Goal: Task Accomplishment & Management: Use online tool/utility

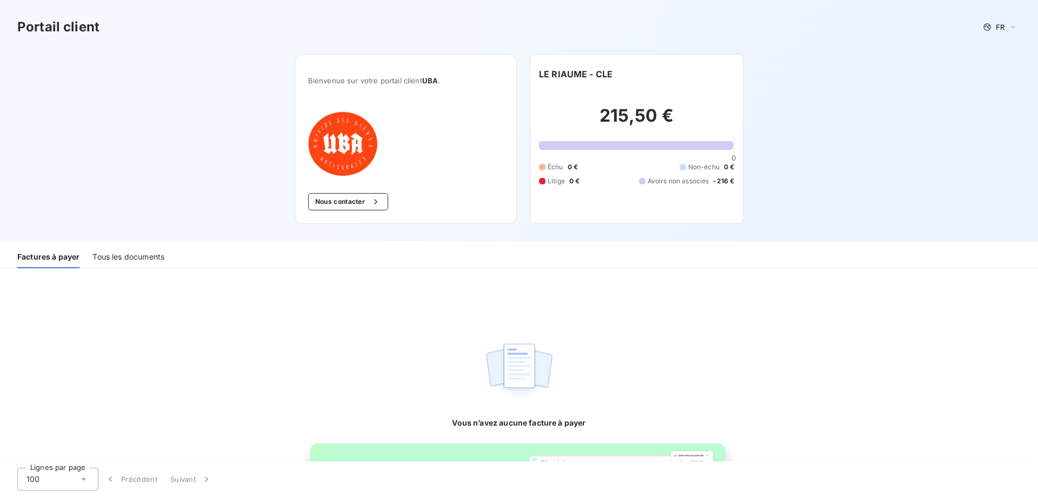
click at [130, 254] on div "Tous les documents" at bounding box center [128, 257] width 72 height 23
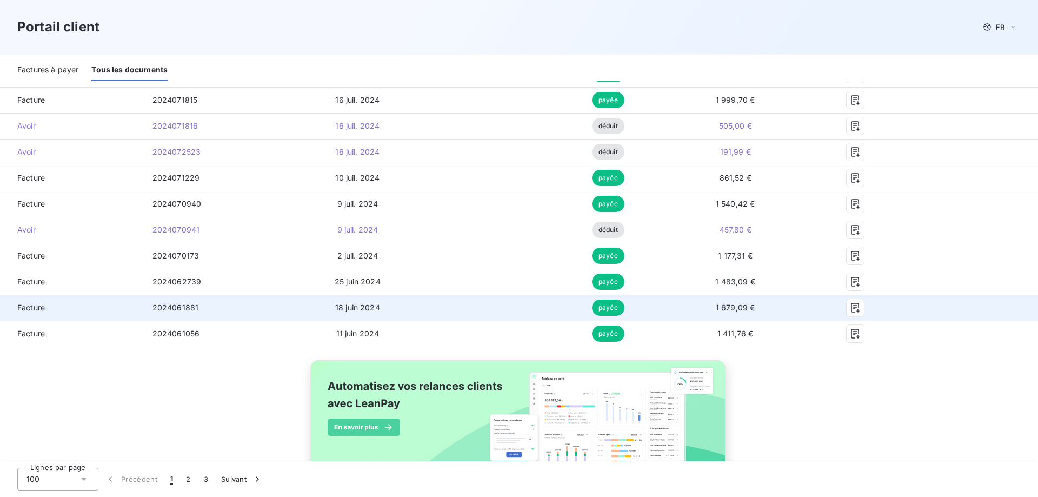
scroll to position [2568, 0]
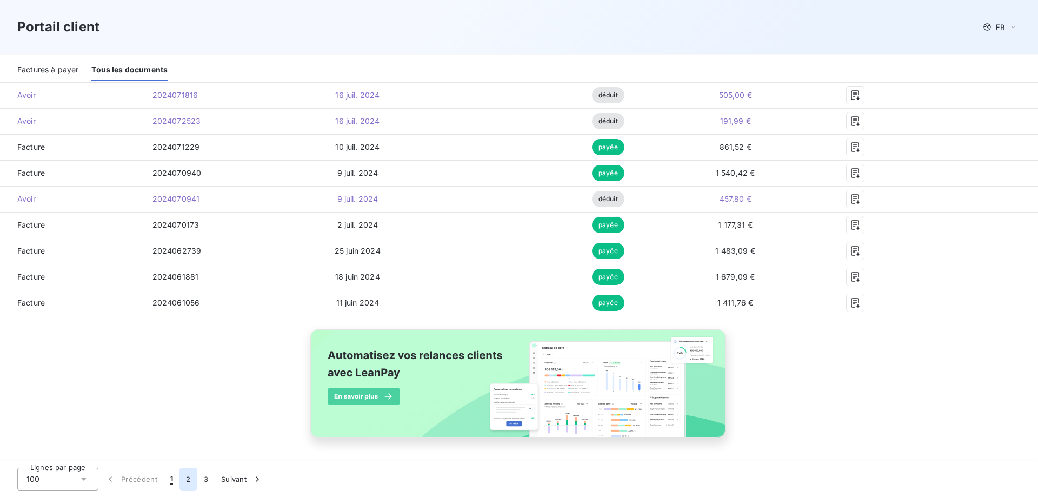
click at [187, 480] on button "2" at bounding box center [188, 479] width 17 height 23
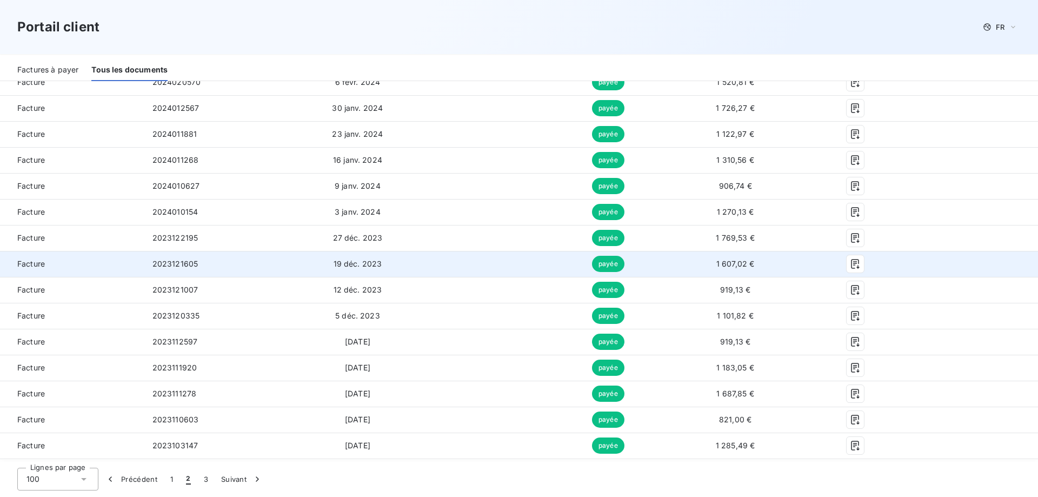
scroll to position [891, 0]
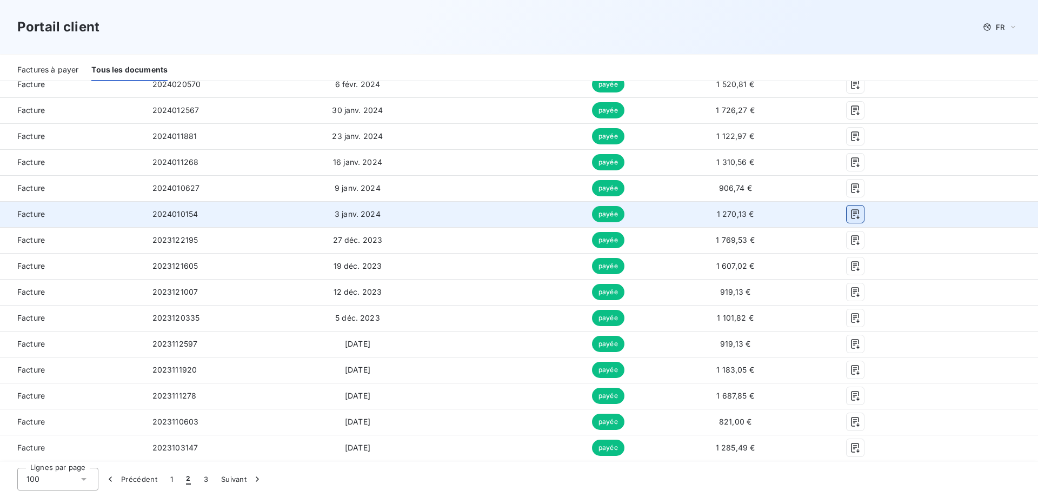
click at [853, 213] on icon "button" at bounding box center [855, 214] width 11 height 11
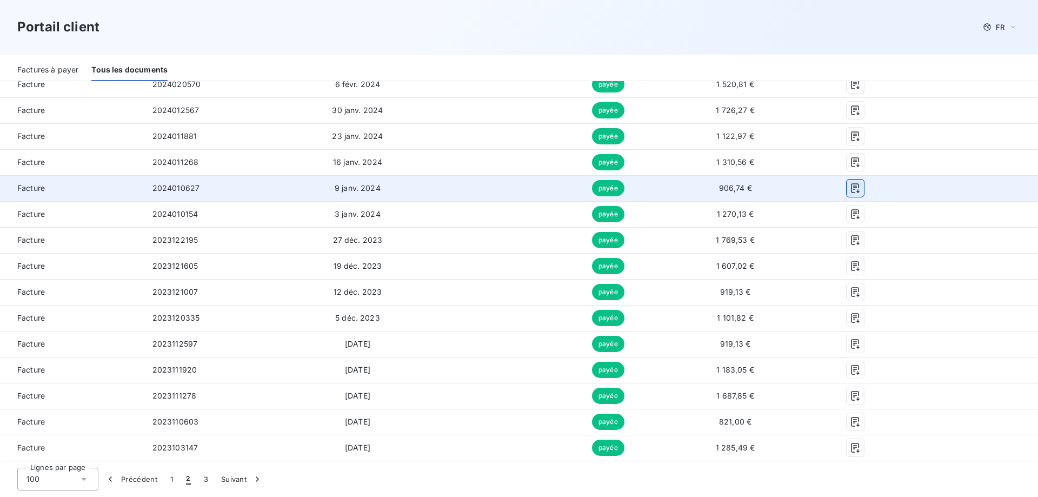
click at [850, 186] on icon "button" at bounding box center [855, 188] width 11 height 11
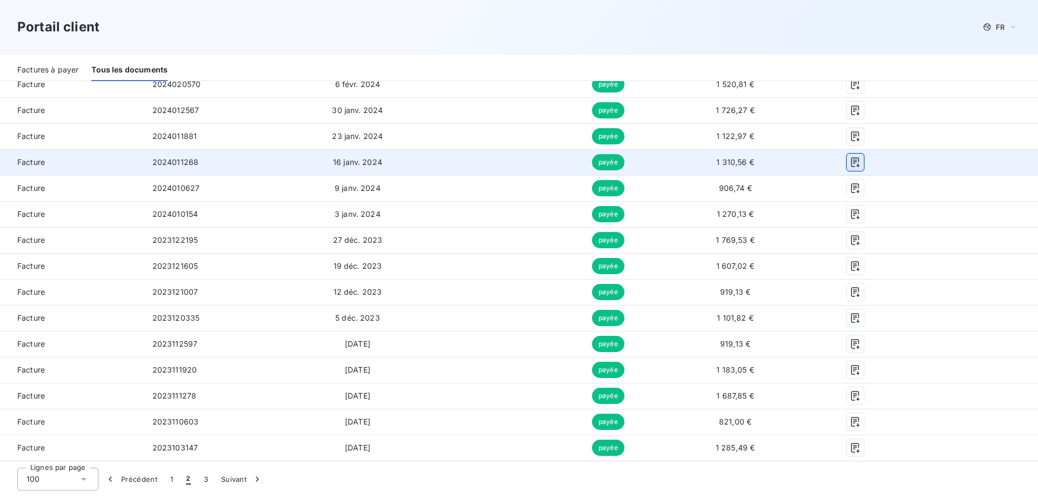
click at [850, 160] on icon "button" at bounding box center [855, 162] width 11 height 11
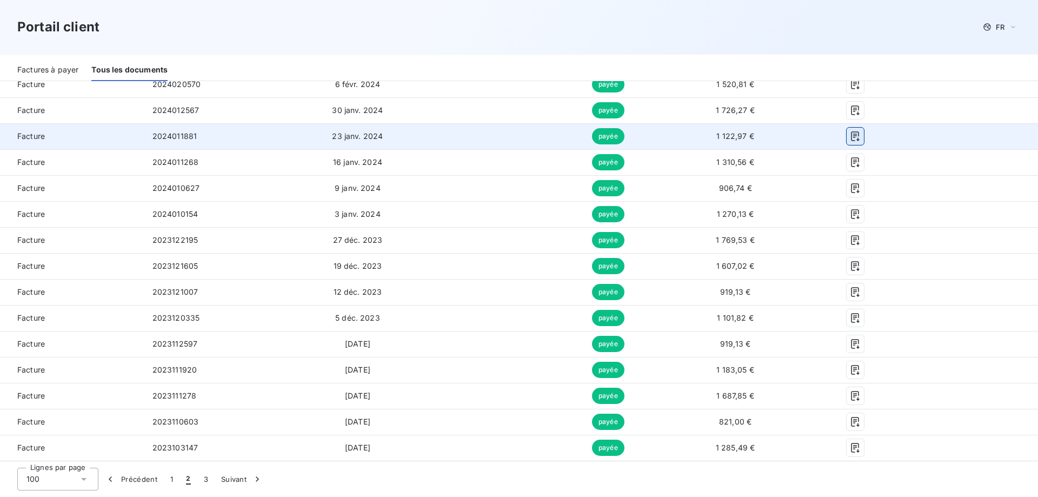
click at [850, 133] on icon "button" at bounding box center [855, 136] width 11 height 11
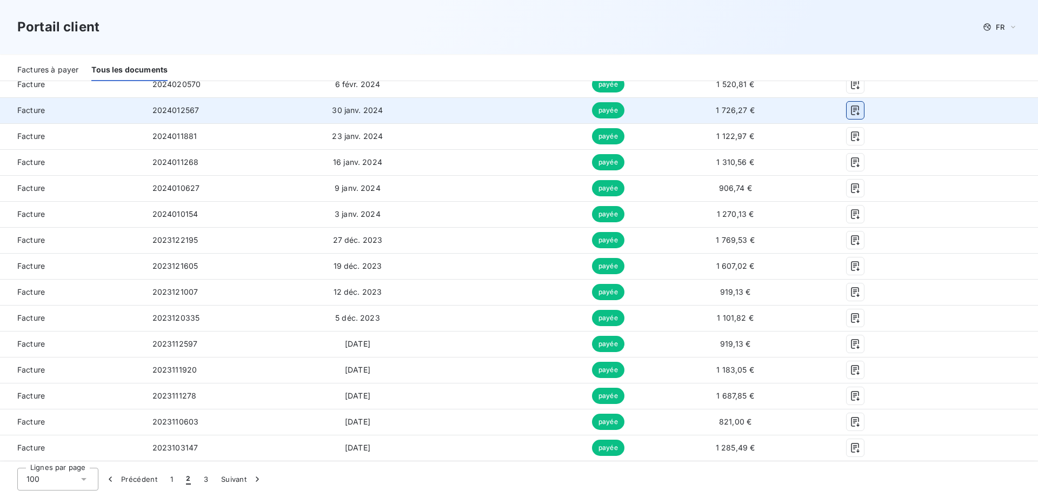
click at [850, 114] on icon "button" at bounding box center [855, 110] width 11 height 11
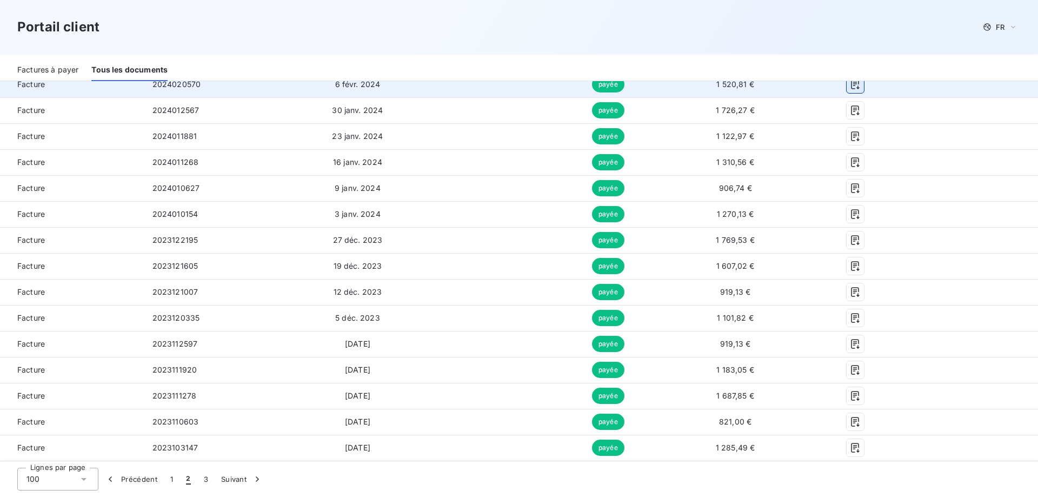
click at [850, 82] on icon "button" at bounding box center [855, 84] width 11 height 11
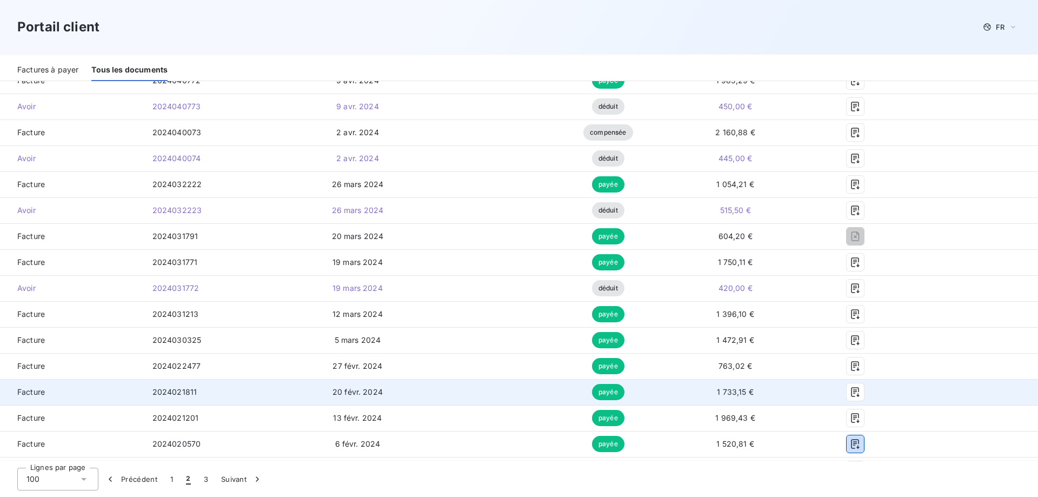
scroll to position [513, 0]
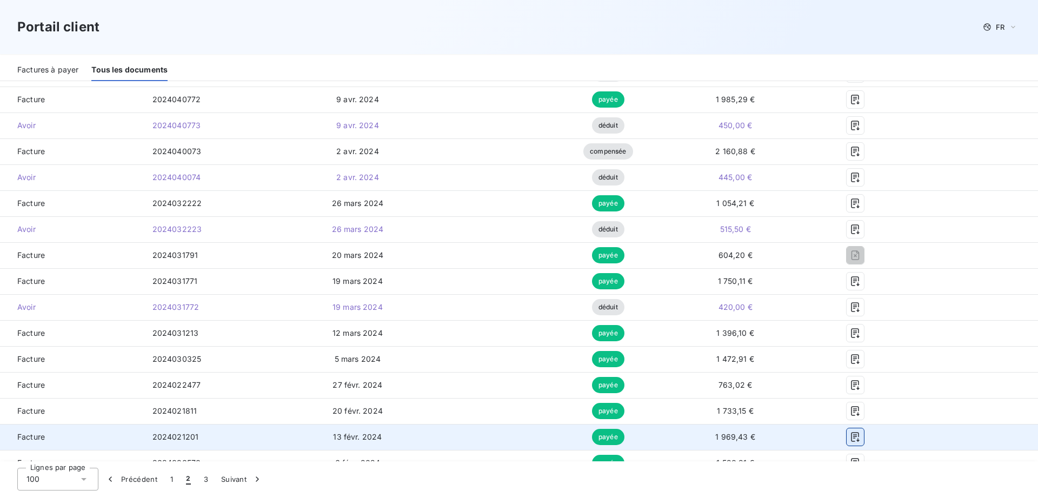
click at [850, 435] on icon "button" at bounding box center [855, 437] width 11 height 11
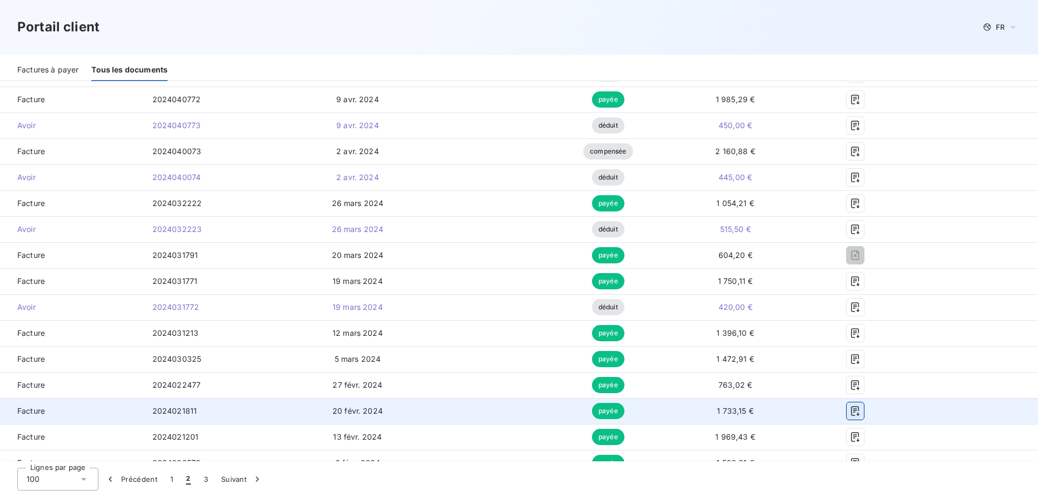
click at [851, 409] on icon "button" at bounding box center [855, 411] width 8 height 10
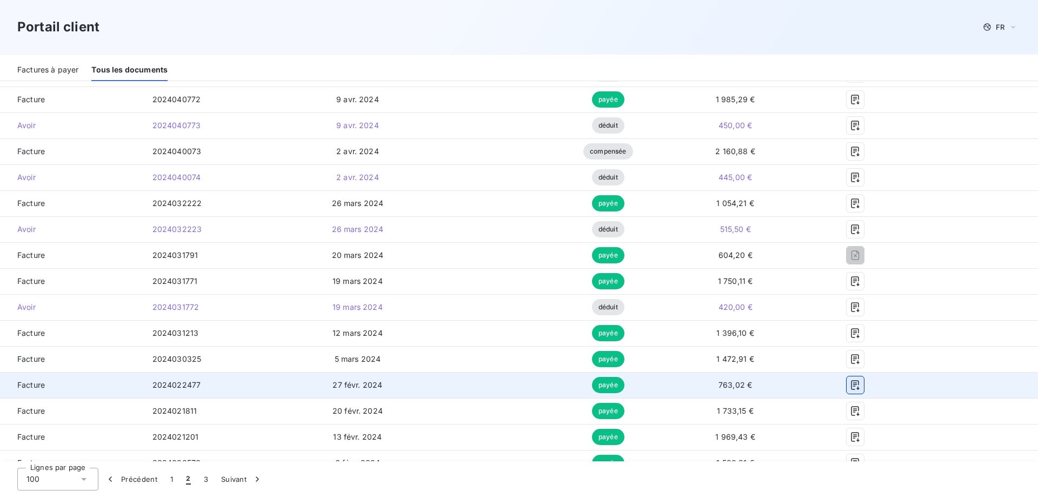
click at [853, 386] on icon "button" at bounding box center [855, 385] width 11 height 11
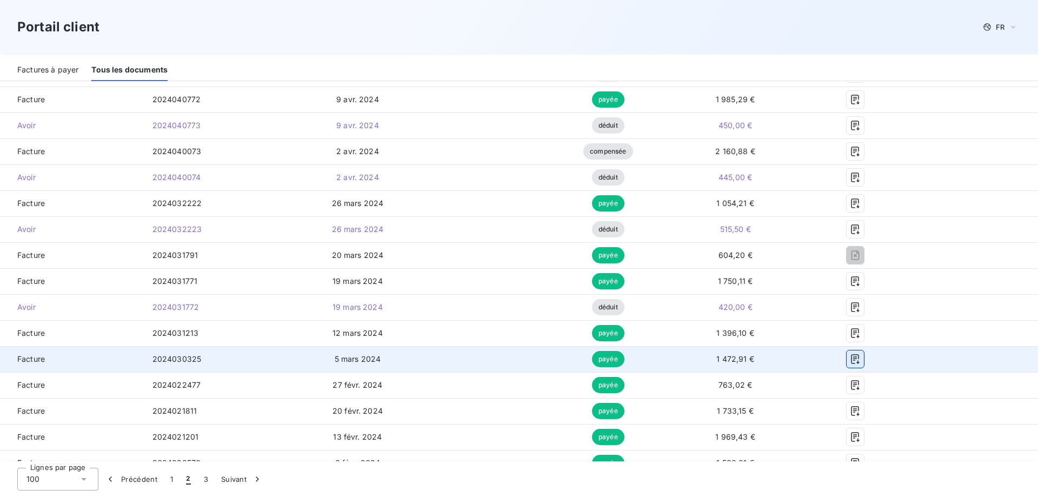
click at [851, 359] on icon "button" at bounding box center [855, 359] width 8 height 10
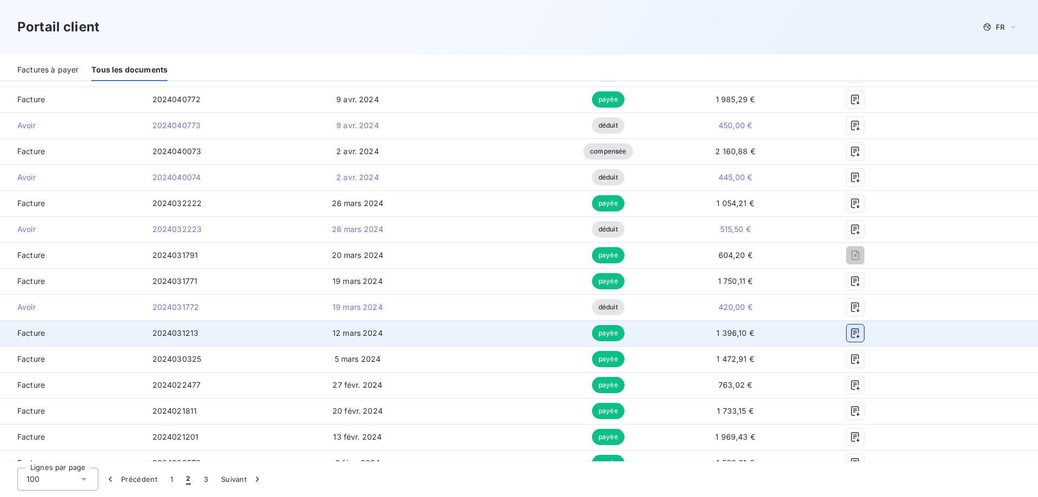
click at [850, 334] on icon "button" at bounding box center [855, 333] width 11 height 11
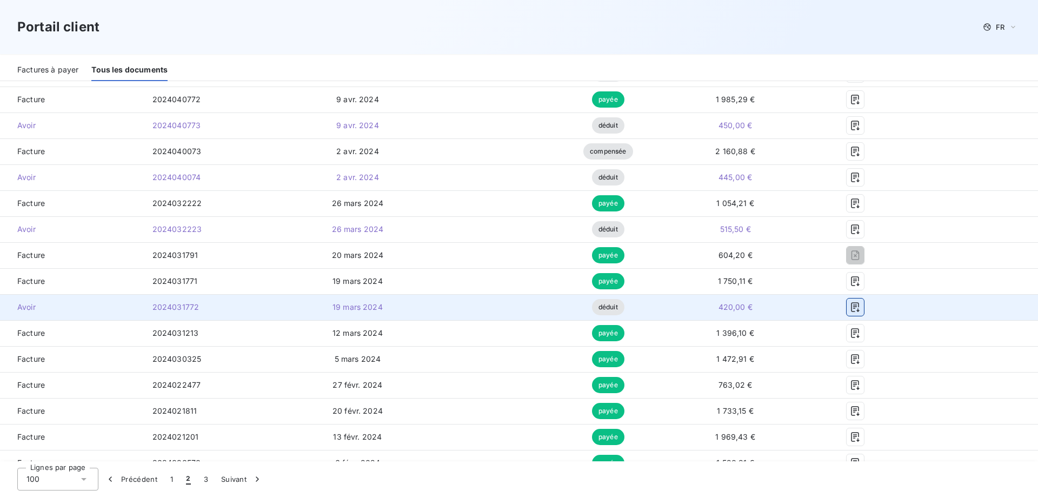
click at [850, 308] on icon "button" at bounding box center [855, 307] width 11 height 11
click at [852, 312] on icon "button" at bounding box center [855, 307] width 11 height 11
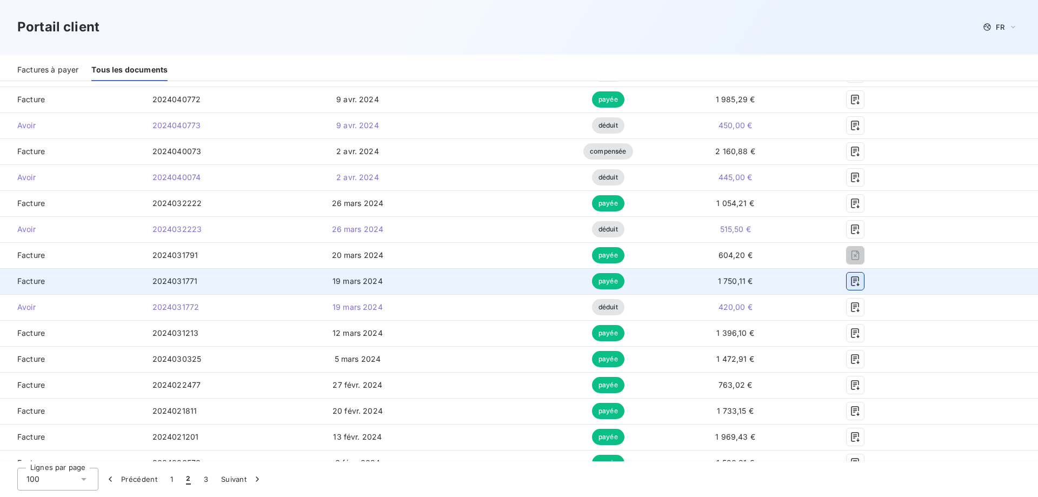
click at [854, 281] on button "button" at bounding box center [855, 281] width 17 height 17
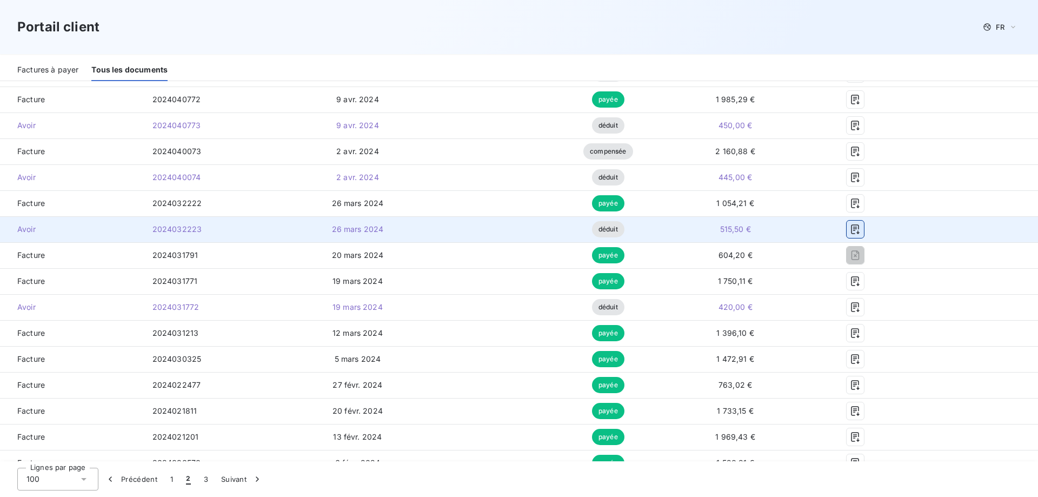
click at [851, 230] on icon "button" at bounding box center [855, 229] width 8 height 10
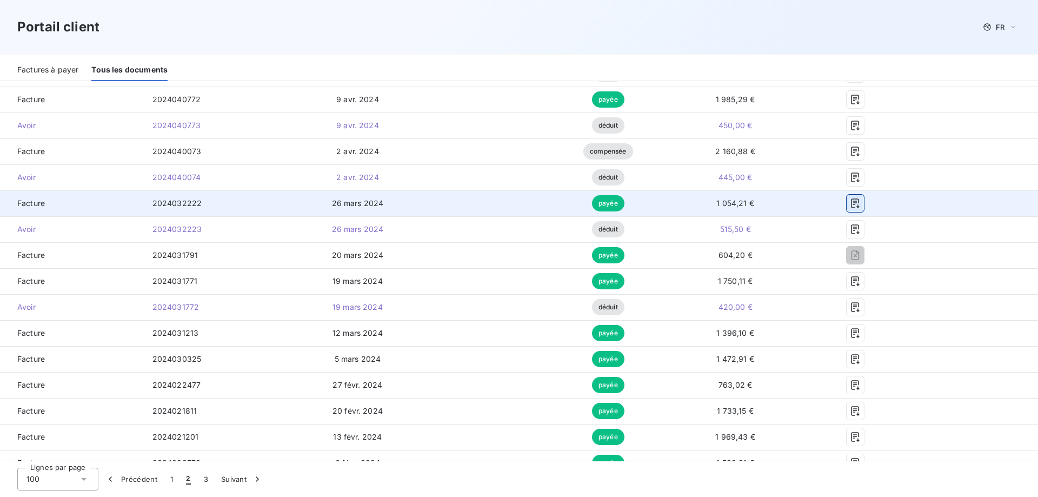
click at [852, 203] on icon "button" at bounding box center [855, 203] width 11 height 11
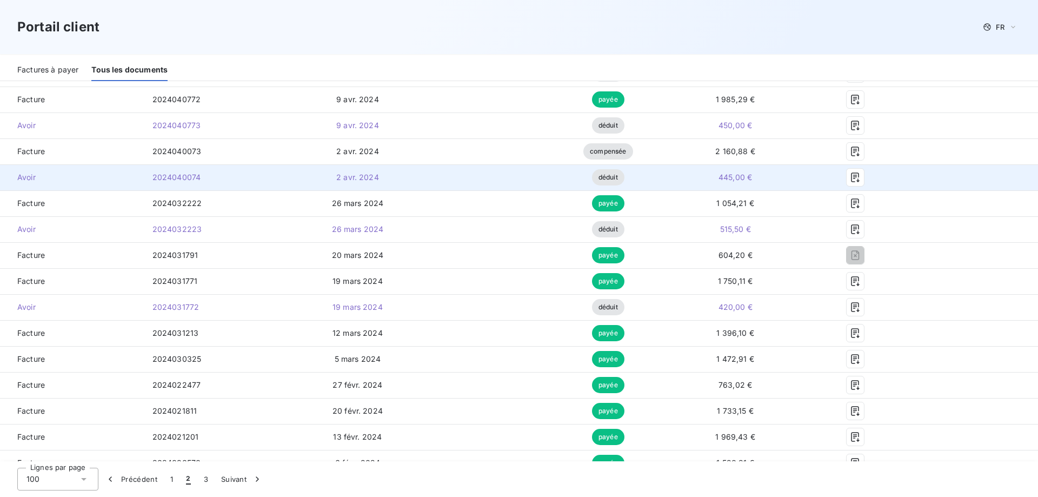
click at [675, 180] on td "445,00 €" at bounding box center [735, 177] width 134 height 26
click at [850, 180] on icon "button" at bounding box center [855, 177] width 11 height 11
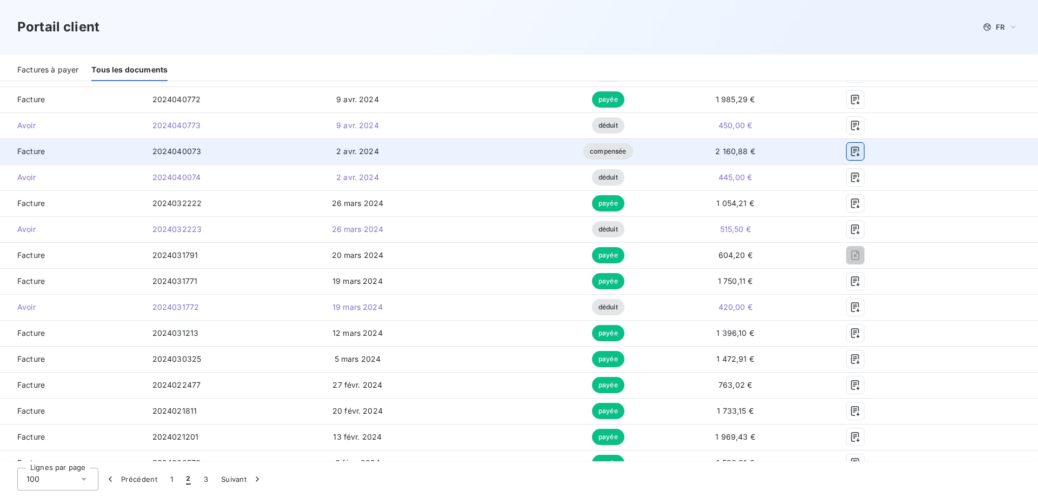
click at [852, 153] on icon "button" at bounding box center [855, 151] width 11 height 11
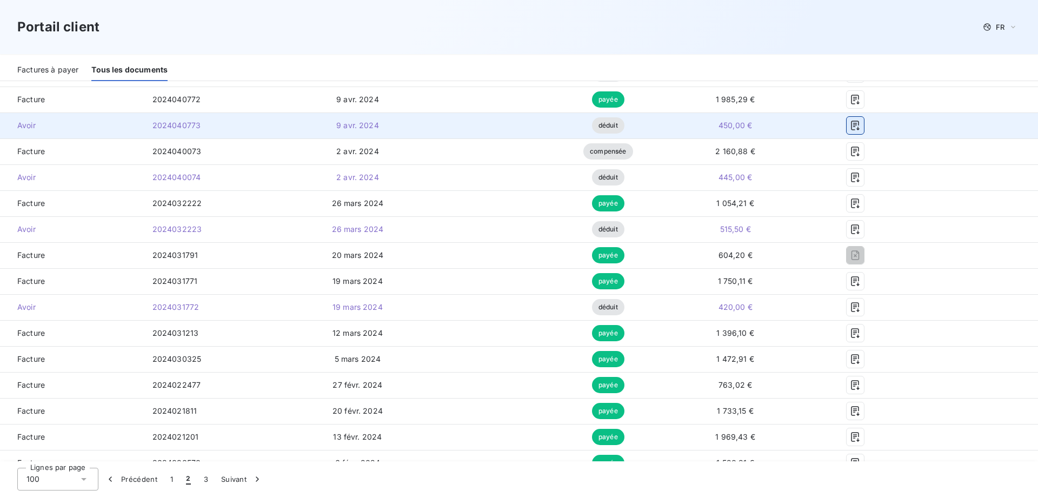
click at [850, 124] on icon "button" at bounding box center [855, 125] width 11 height 11
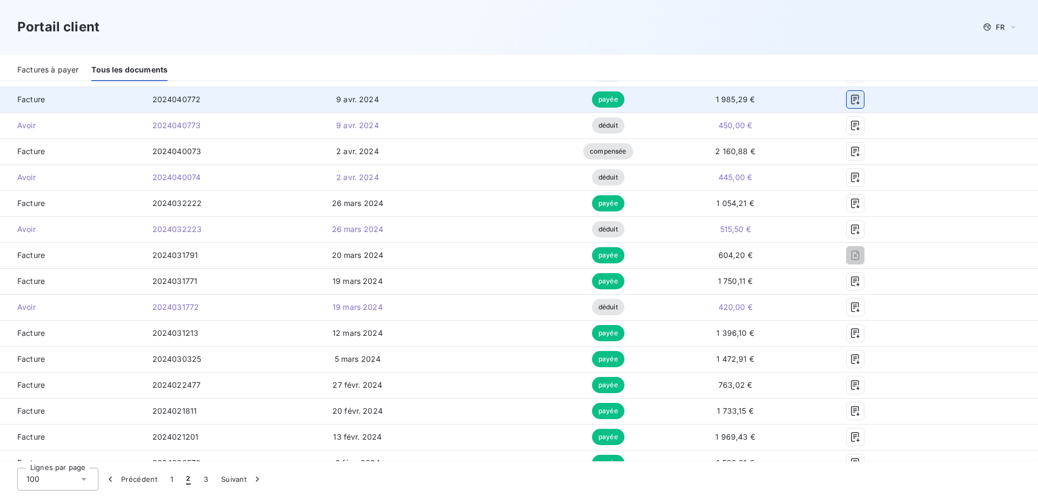
click at [850, 103] on icon "button" at bounding box center [855, 99] width 11 height 11
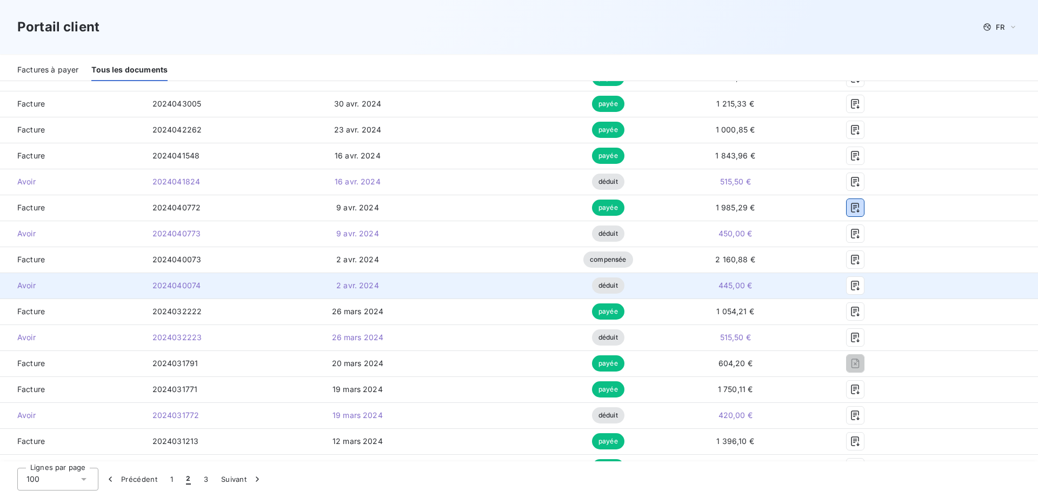
scroll to position [350, 0]
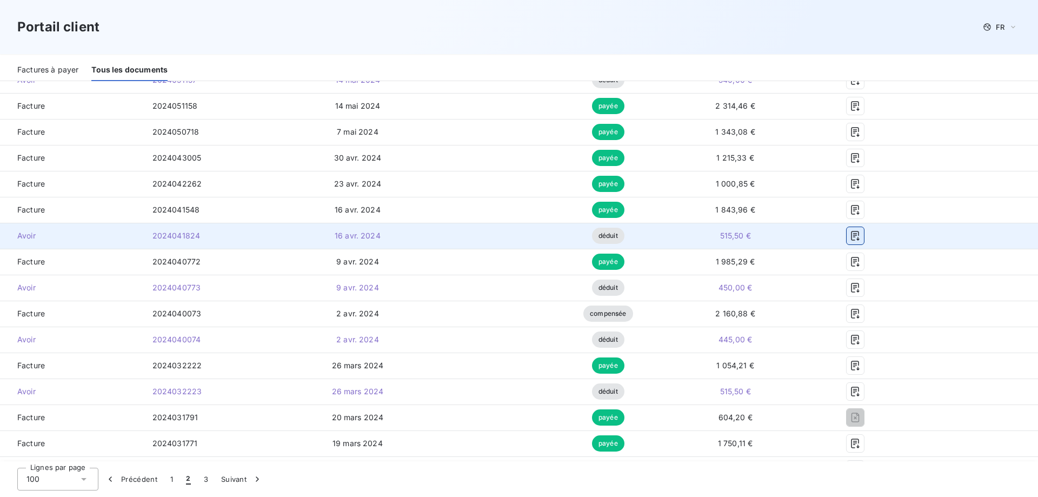
click at [847, 230] on button "button" at bounding box center [855, 235] width 17 height 17
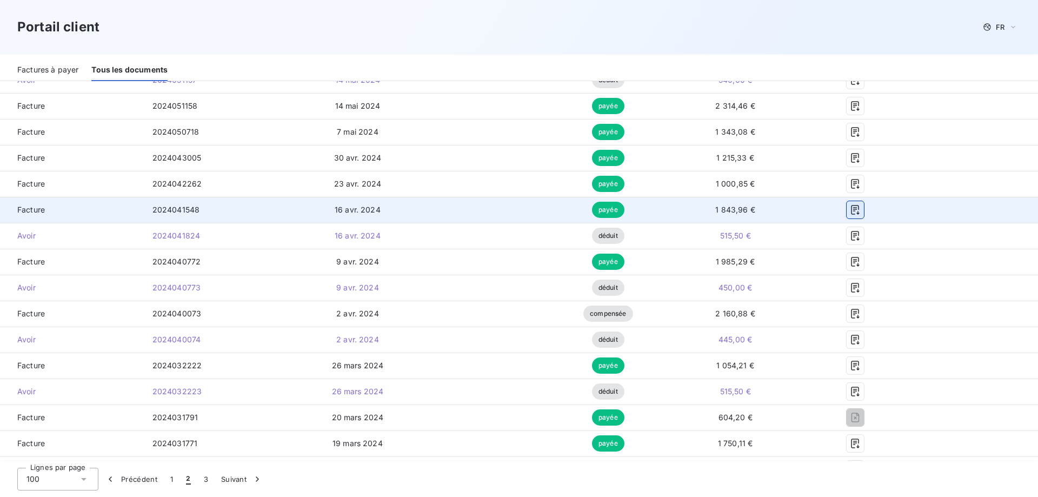
click at [850, 206] on icon "button" at bounding box center [855, 209] width 11 height 11
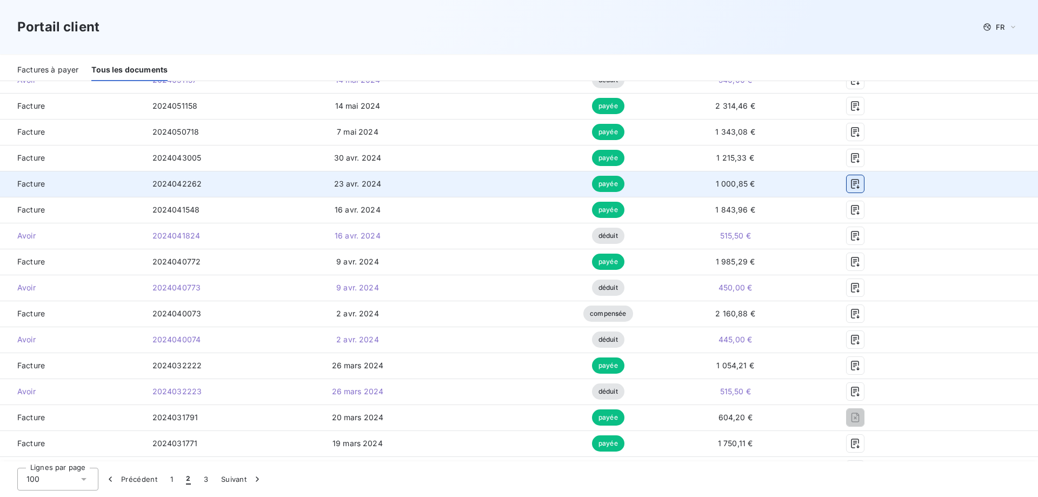
click at [850, 188] on icon "button" at bounding box center [855, 183] width 11 height 11
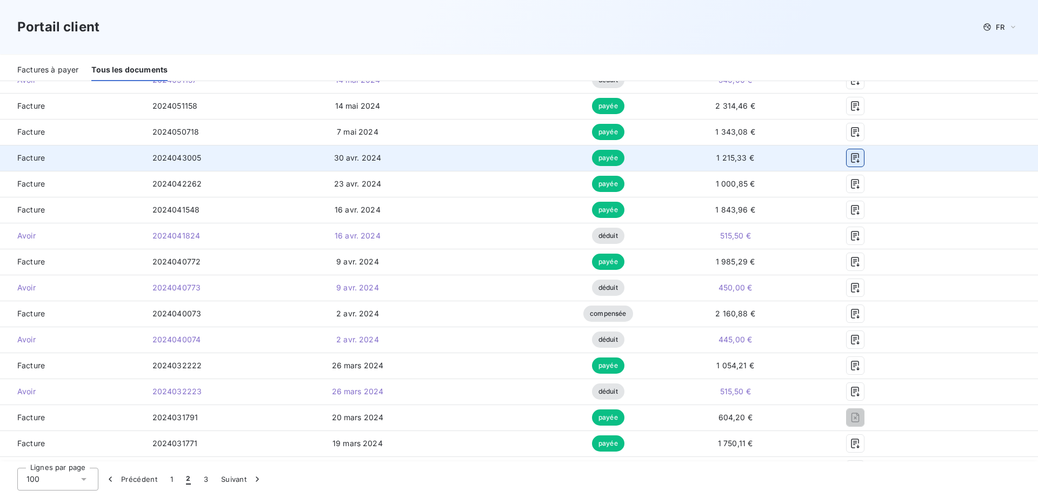
click at [850, 161] on icon "button" at bounding box center [855, 158] width 11 height 11
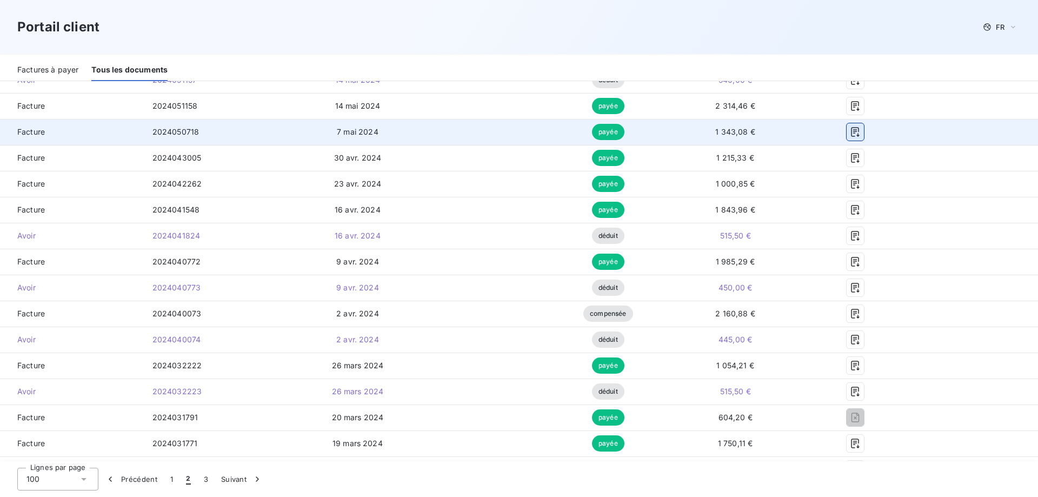
click at [850, 133] on icon "button" at bounding box center [855, 132] width 11 height 11
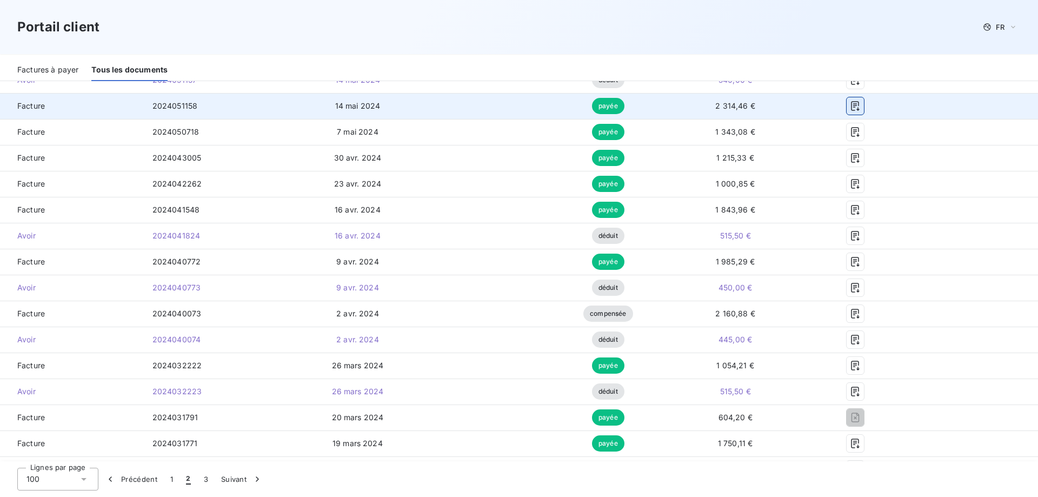
click at [851, 106] on icon "button" at bounding box center [855, 106] width 11 height 11
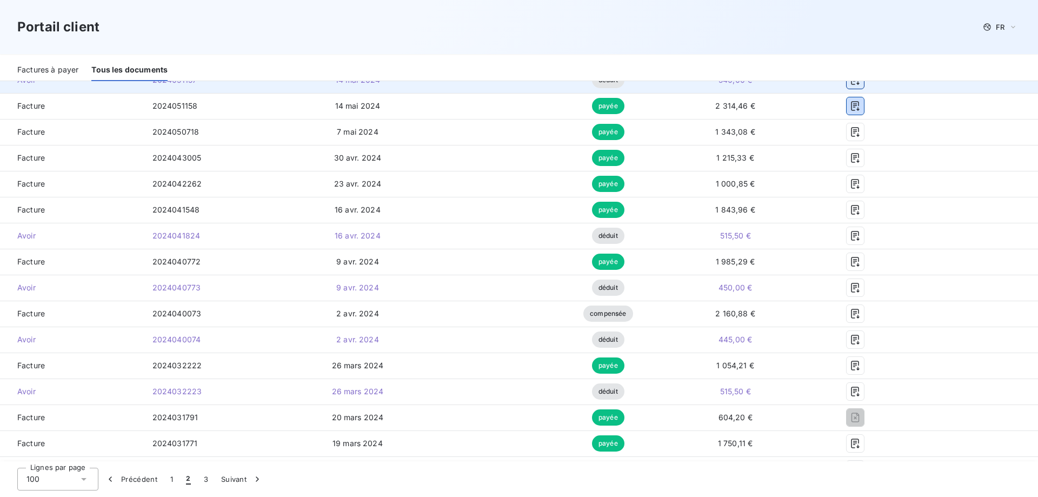
scroll to position [296, 0]
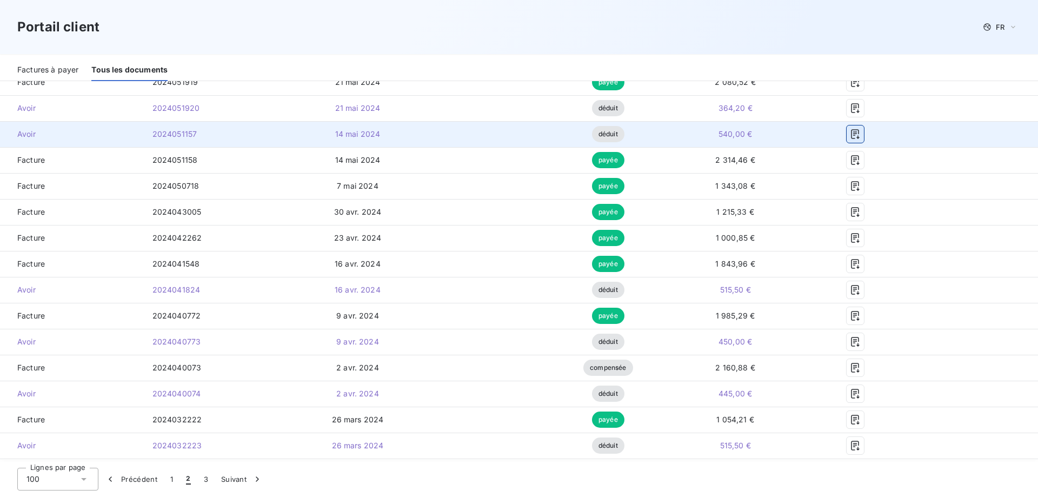
click at [856, 140] on button "button" at bounding box center [855, 133] width 17 height 17
click at [852, 131] on icon "button" at bounding box center [855, 134] width 11 height 11
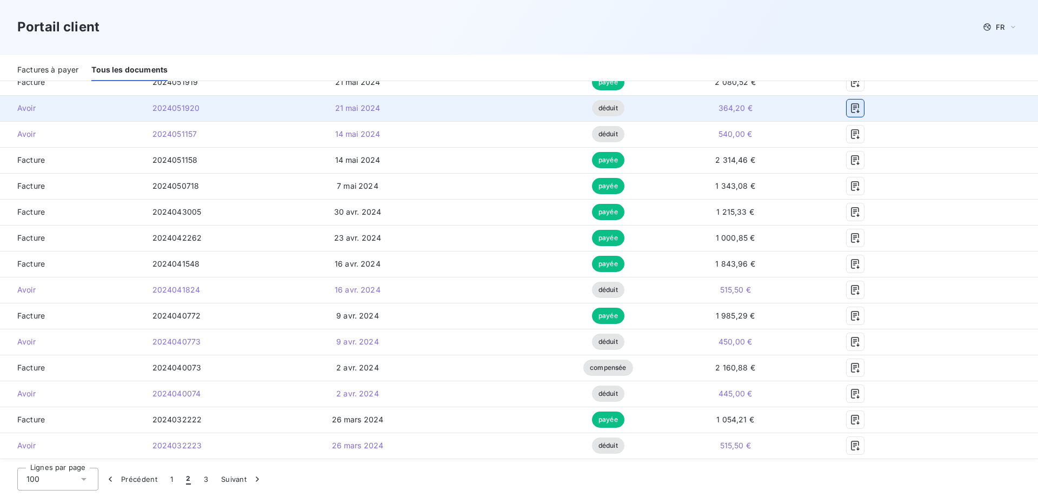
click at [850, 107] on icon "button" at bounding box center [855, 108] width 11 height 11
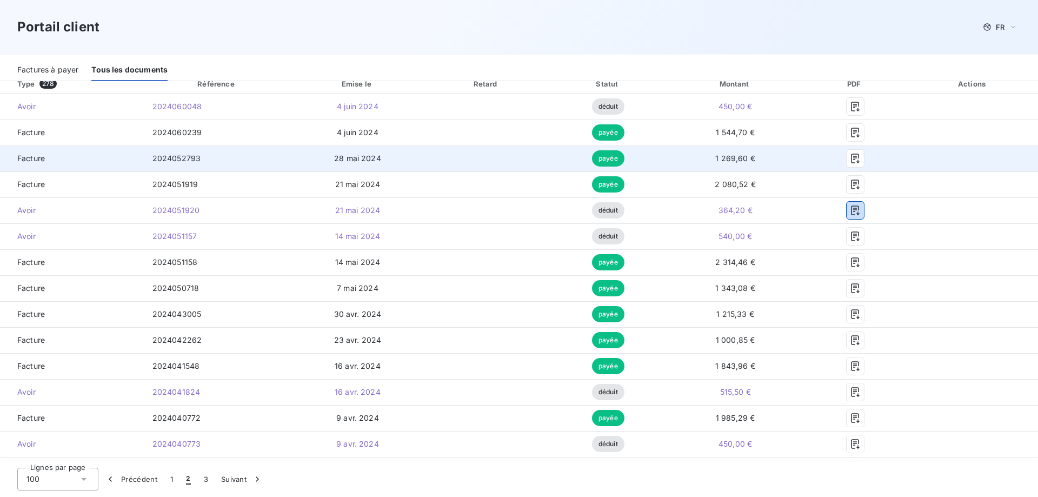
scroll to position [188, 0]
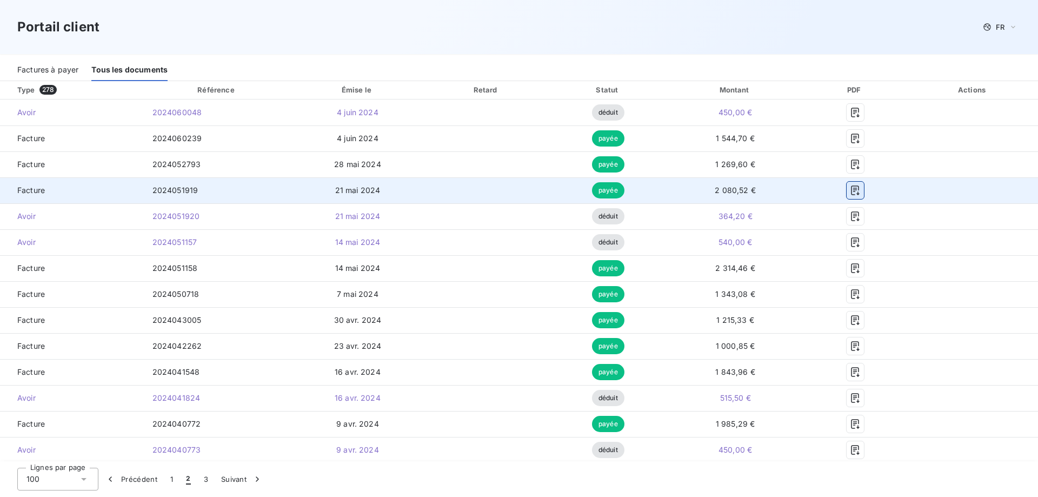
click at [851, 188] on icon "button" at bounding box center [855, 190] width 11 height 11
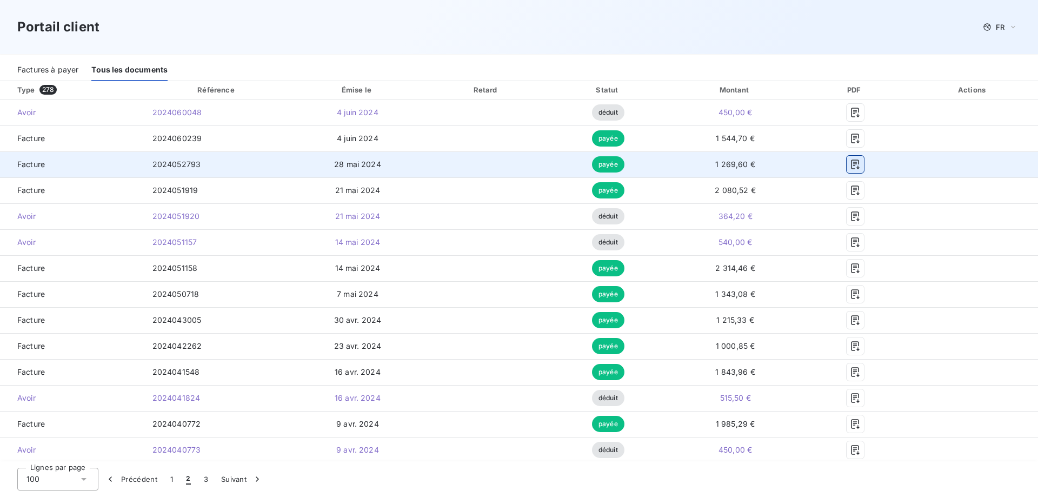
click at [850, 165] on icon "button" at bounding box center [855, 164] width 11 height 11
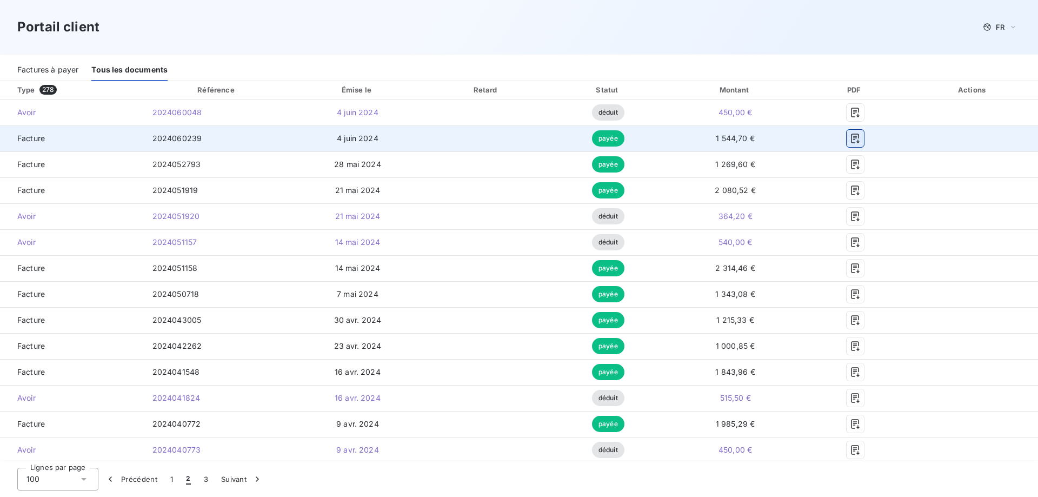
click at [850, 141] on icon "button" at bounding box center [855, 138] width 11 height 11
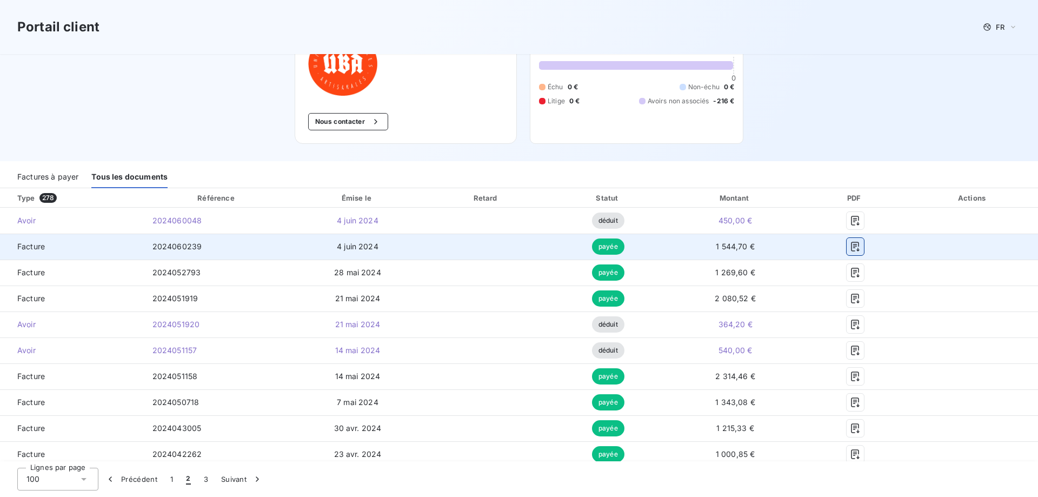
scroll to position [26, 0]
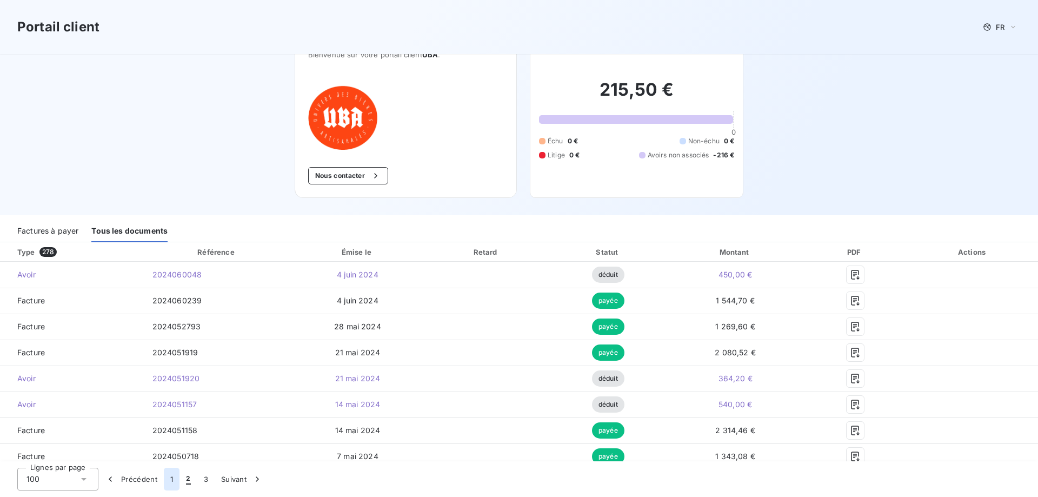
click at [172, 476] on button "1" at bounding box center [172, 479] width 16 height 23
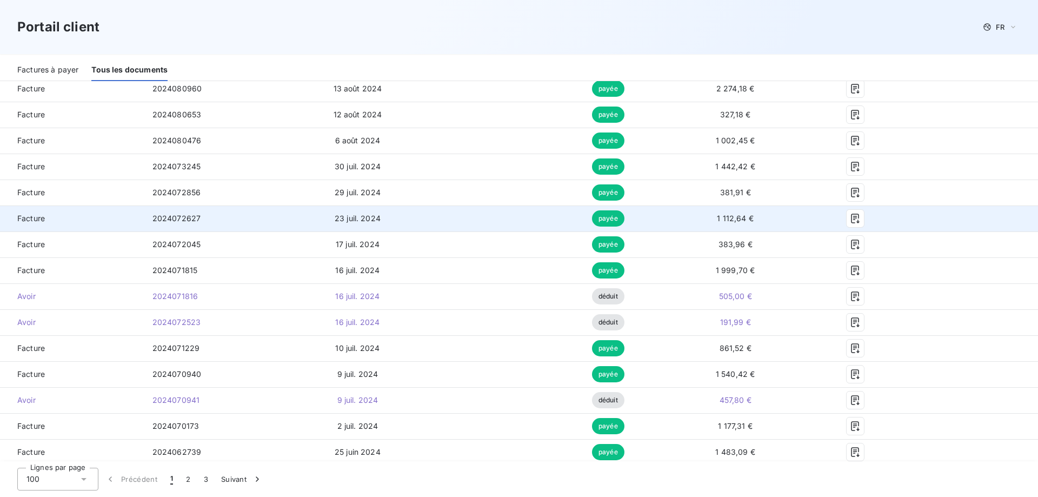
scroll to position [2514, 0]
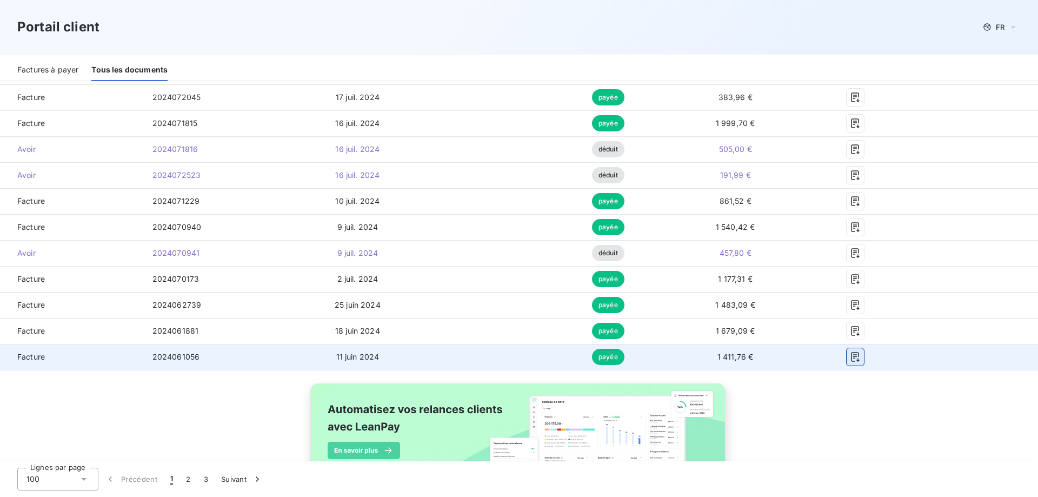
click at [851, 358] on icon "button" at bounding box center [855, 357] width 8 height 10
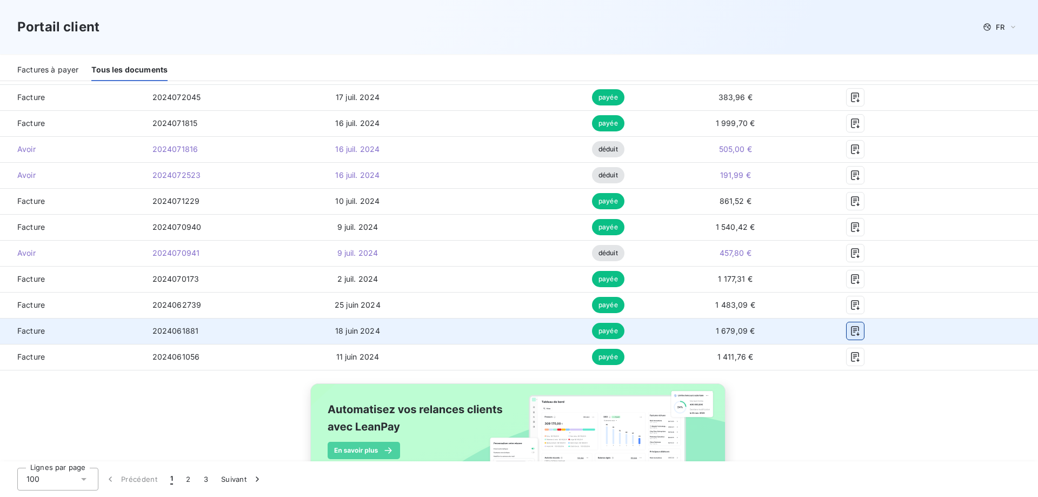
click at [850, 335] on icon "button" at bounding box center [855, 331] width 11 height 11
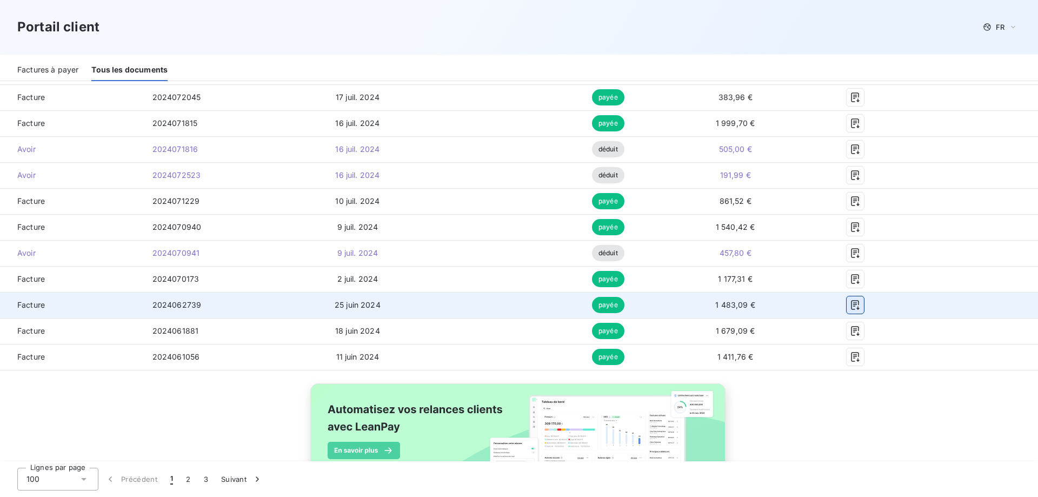
click at [850, 307] on icon "button" at bounding box center [855, 305] width 11 height 11
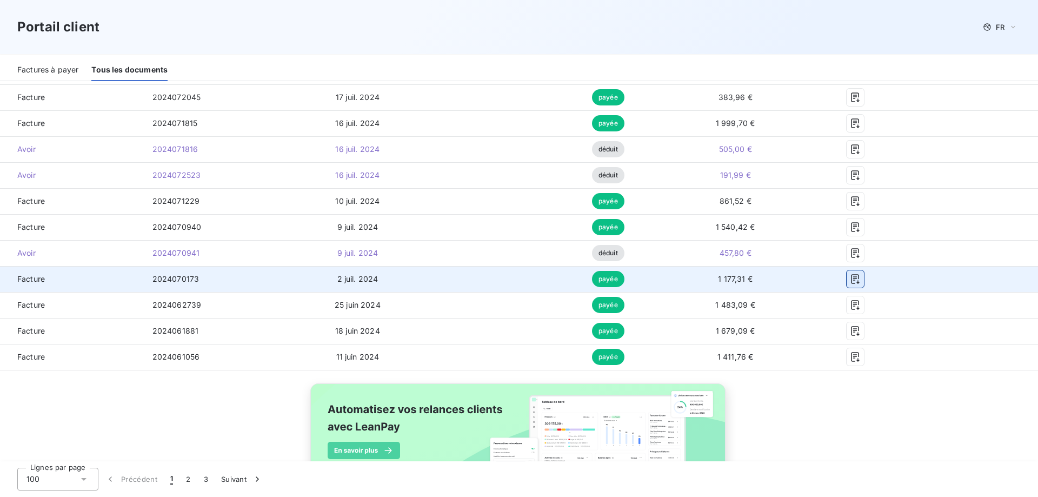
click at [851, 279] on icon "button" at bounding box center [855, 279] width 8 height 10
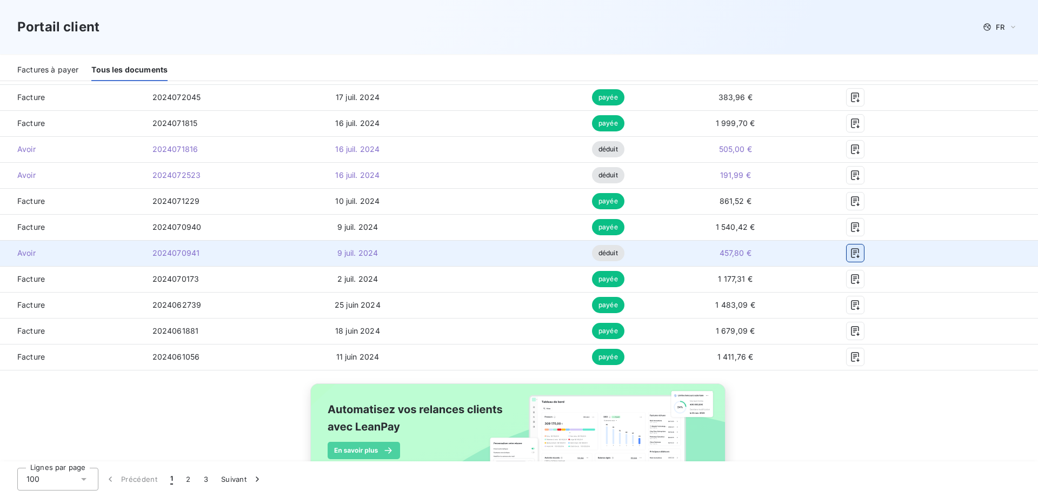
click at [850, 255] on icon "button" at bounding box center [855, 253] width 11 height 11
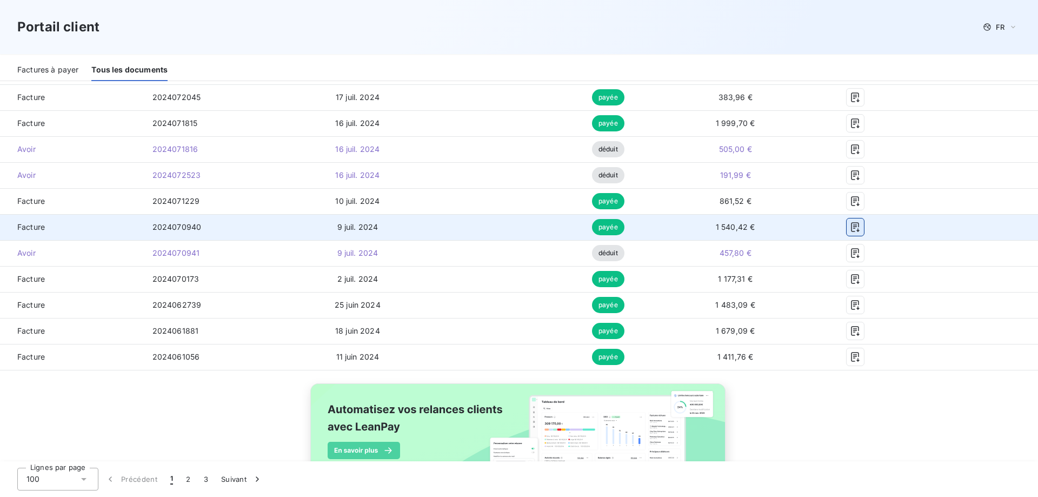
click at [851, 229] on icon "button" at bounding box center [855, 227] width 8 height 10
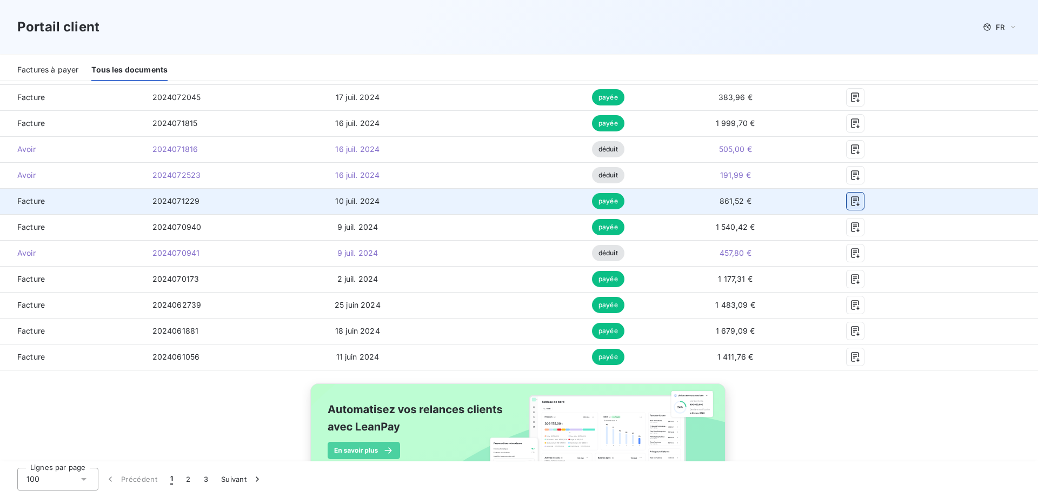
click at [851, 202] on icon "button" at bounding box center [855, 201] width 11 height 11
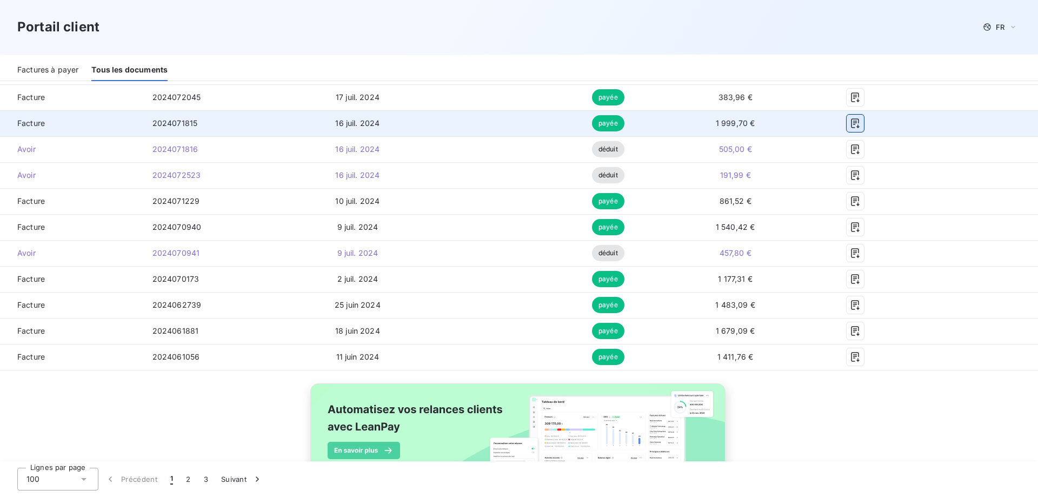
click at [851, 118] on icon "button" at bounding box center [855, 123] width 11 height 11
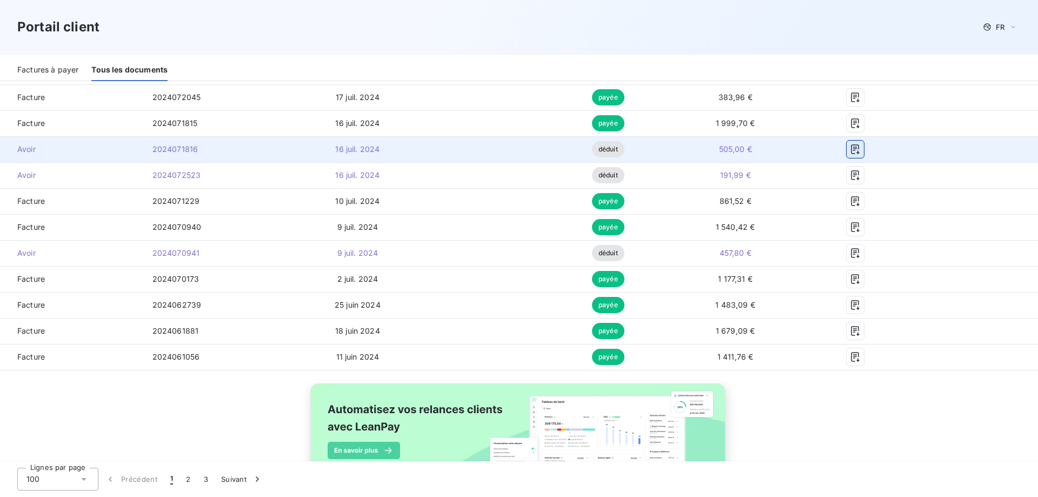
click at [850, 150] on icon "button" at bounding box center [855, 149] width 11 height 11
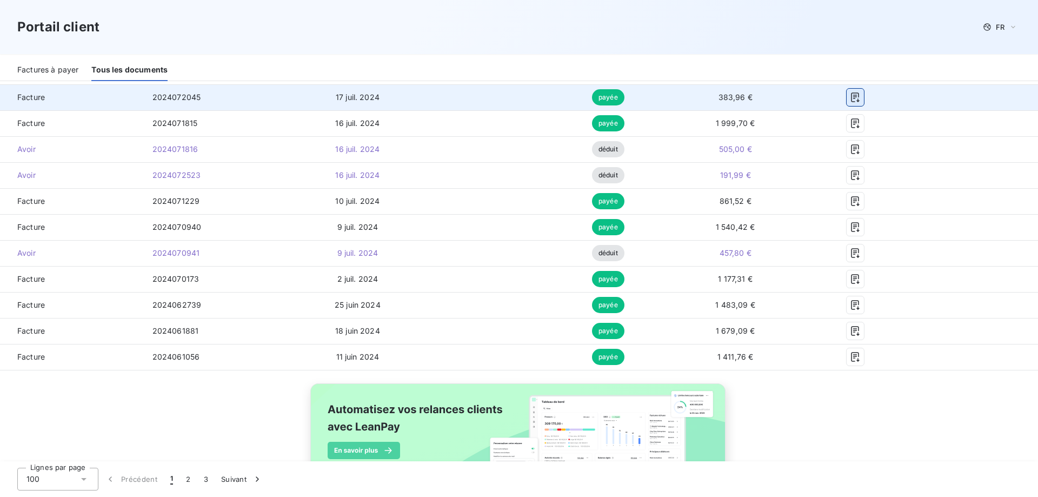
click at [850, 100] on icon "button" at bounding box center [855, 97] width 11 height 11
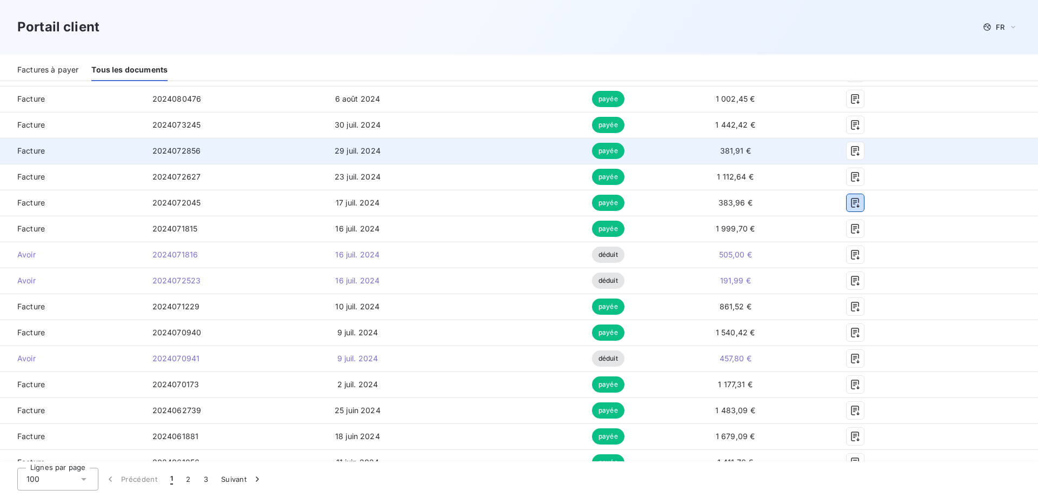
scroll to position [2406, 0]
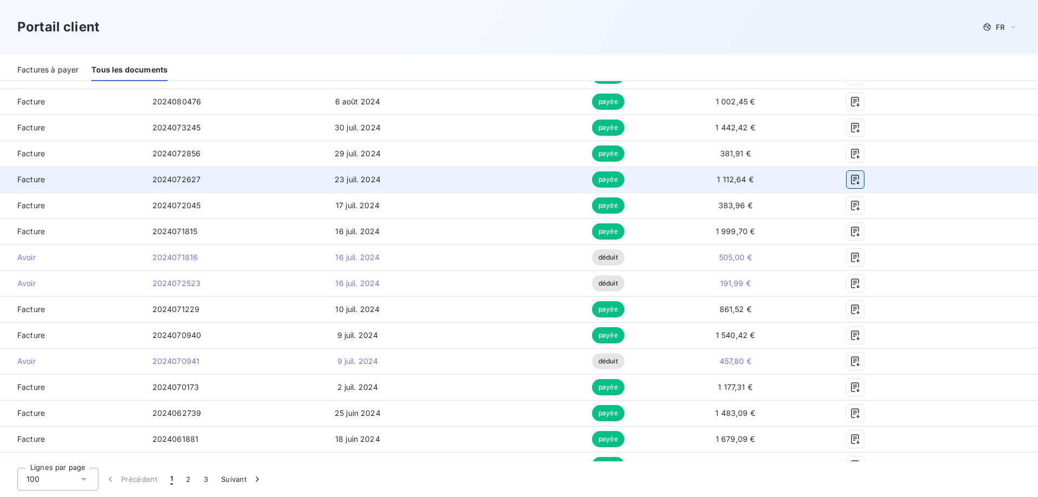
click at [851, 179] on icon "button" at bounding box center [855, 180] width 8 height 10
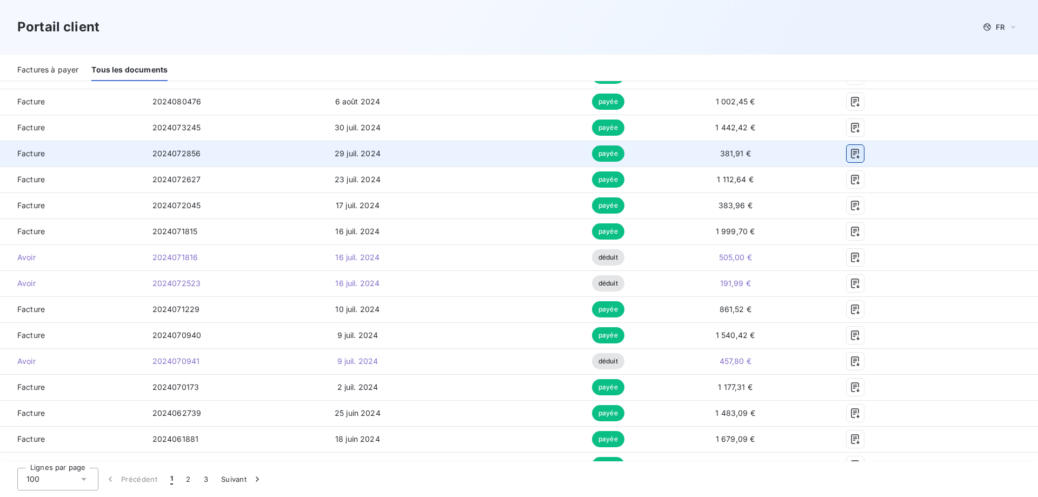
click at [854, 153] on button "button" at bounding box center [855, 153] width 17 height 17
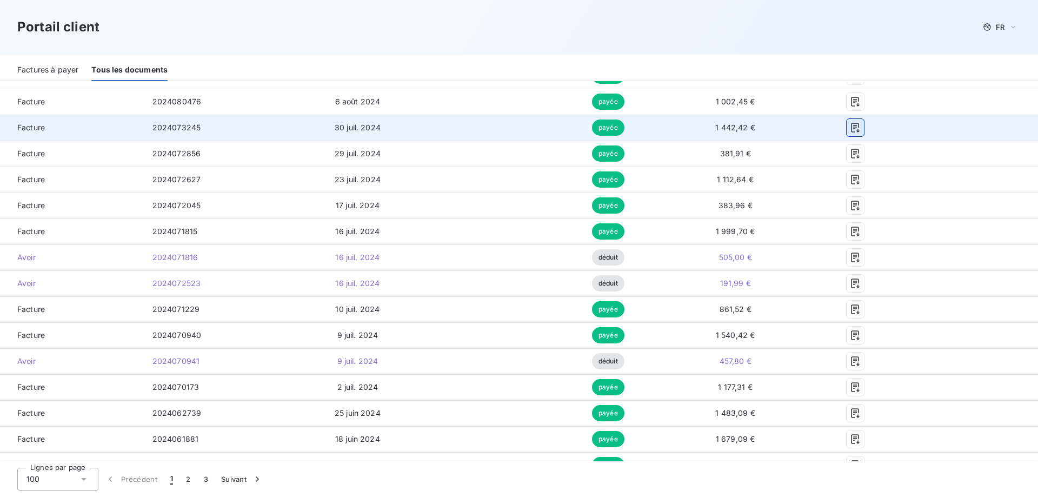
click at [850, 132] on icon "button" at bounding box center [855, 127] width 11 height 11
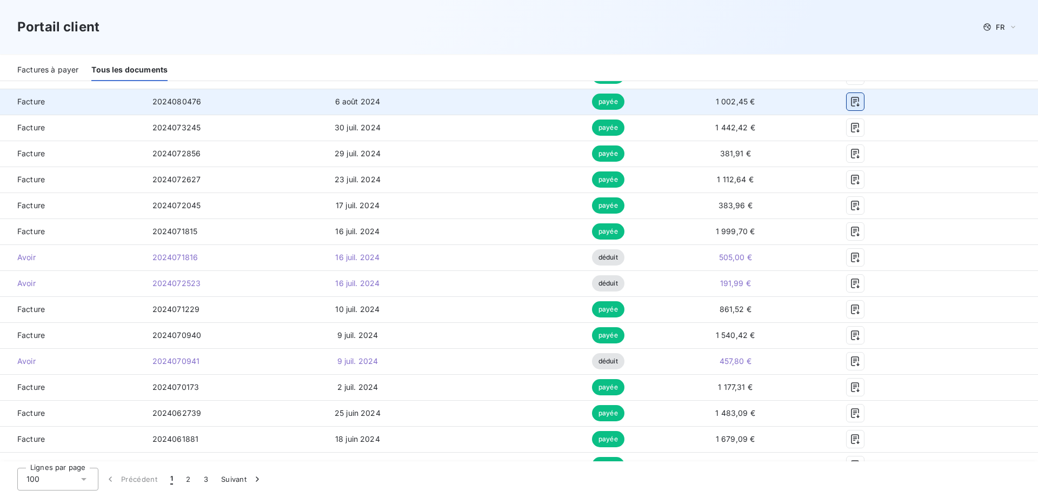
click at [856, 99] on button "button" at bounding box center [855, 101] width 17 height 17
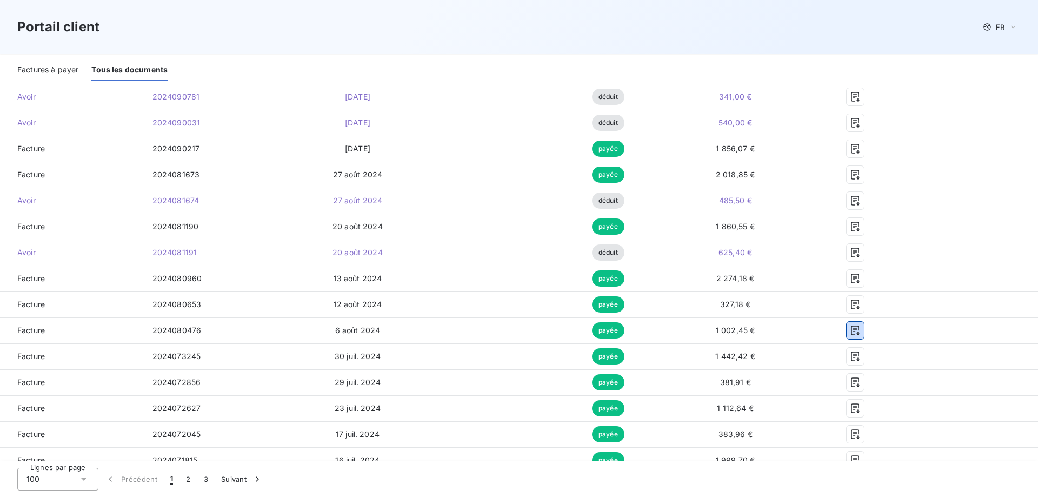
scroll to position [2135, 0]
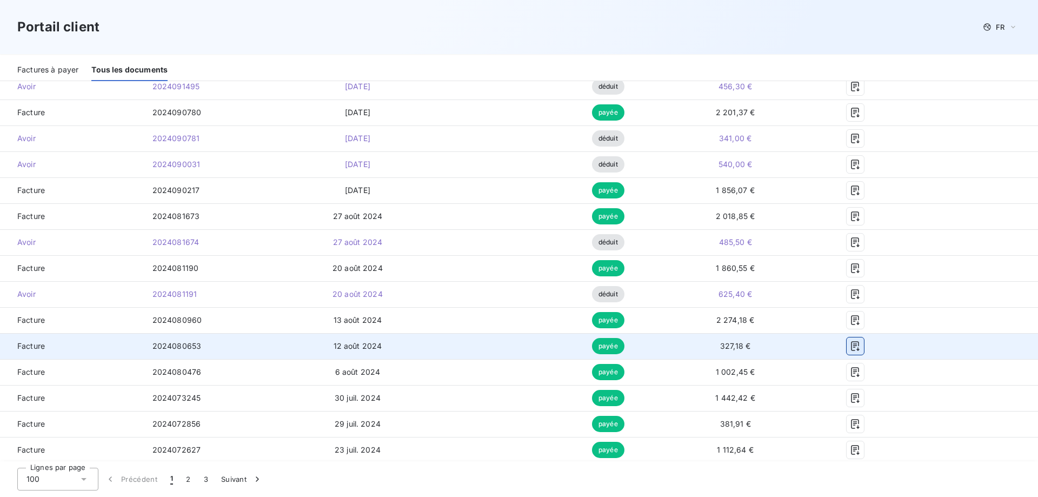
click at [850, 341] on icon "button" at bounding box center [855, 346] width 11 height 11
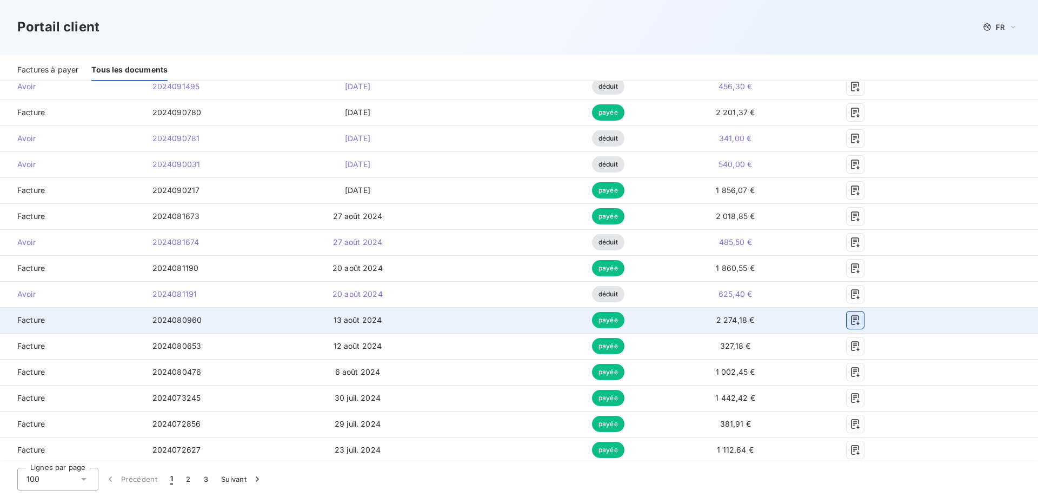
click at [850, 320] on icon "button" at bounding box center [855, 320] width 11 height 11
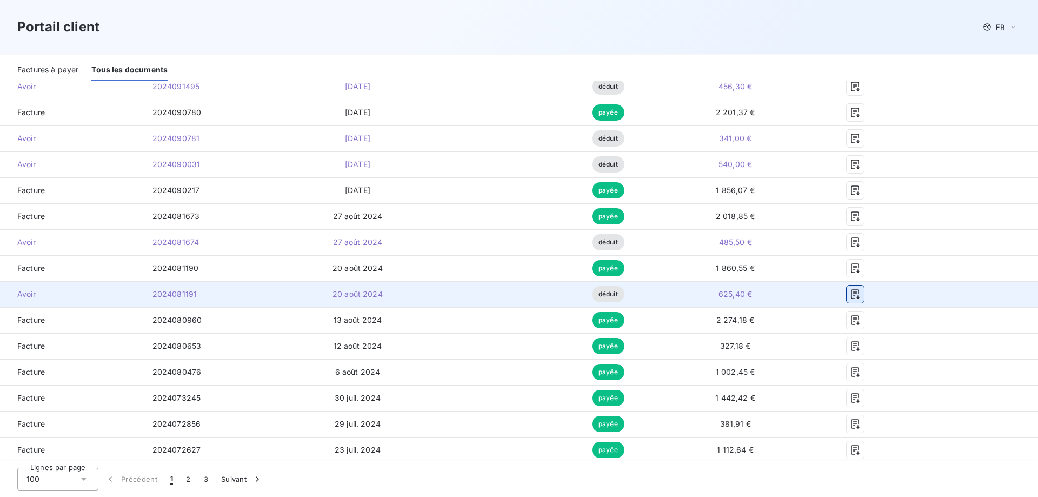
click at [850, 296] on icon "button" at bounding box center [855, 294] width 11 height 11
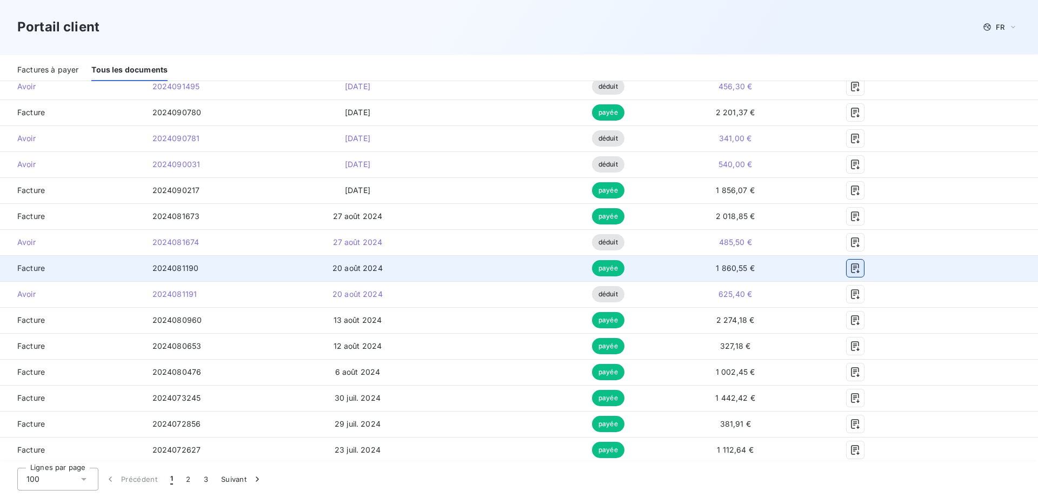
click at [853, 269] on icon "button" at bounding box center [855, 268] width 11 height 11
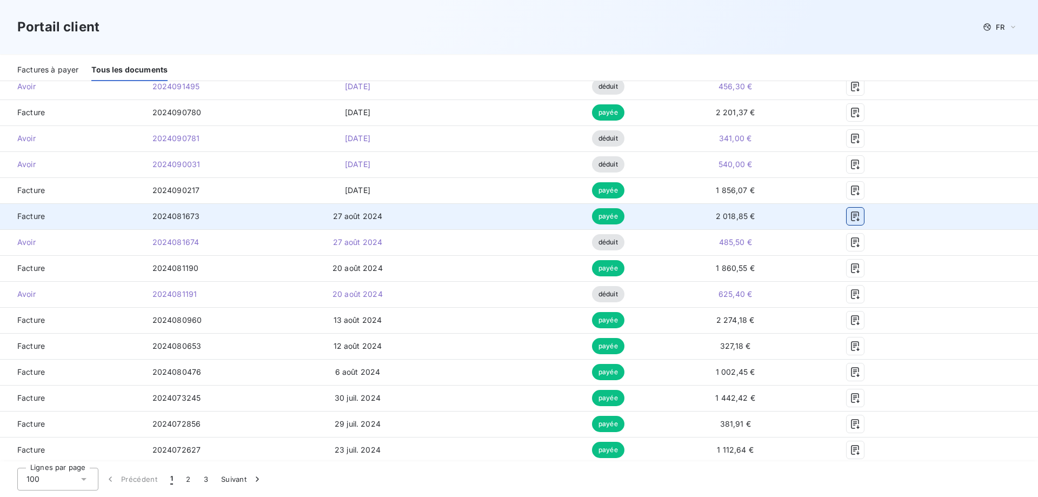
click at [850, 220] on icon "button" at bounding box center [855, 216] width 11 height 11
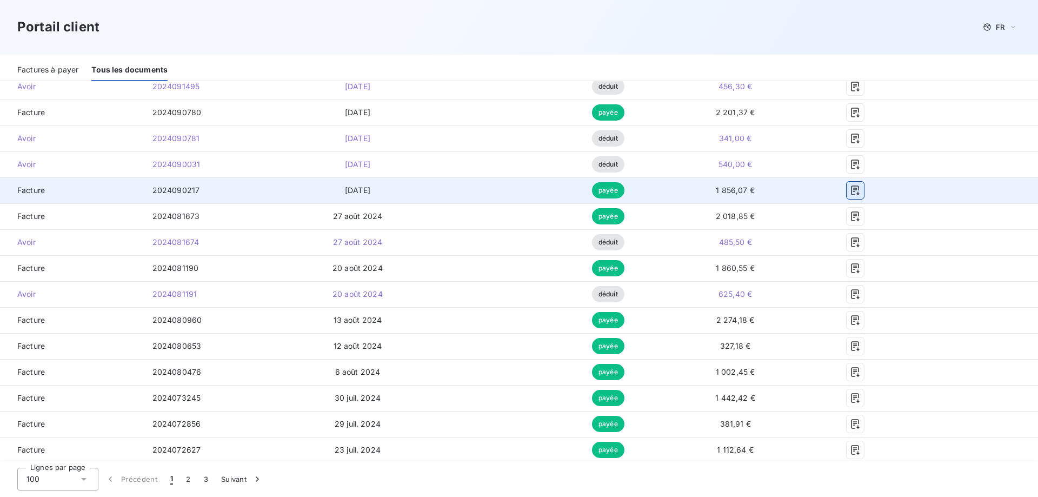
click at [850, 193] on icon "button" at bounding box center [855, 190] width 11 height 11
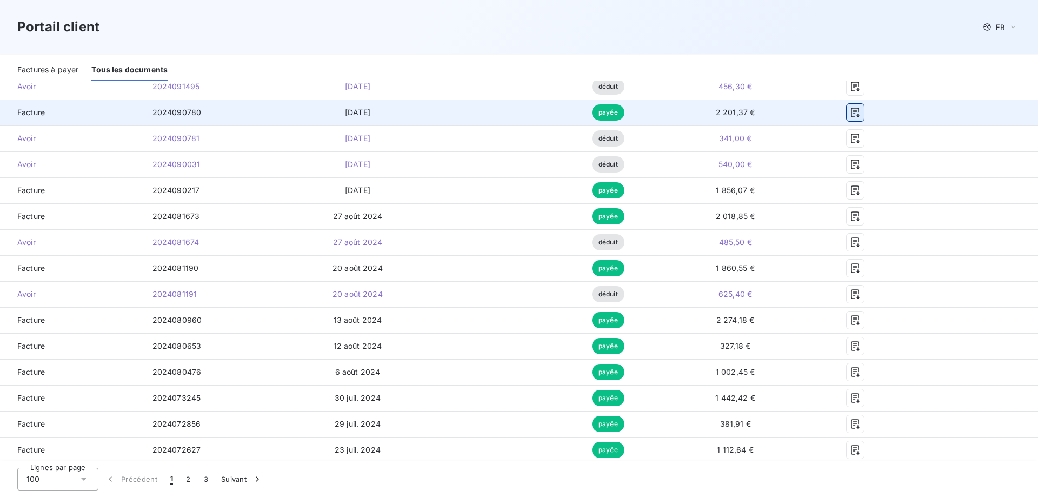
click at [850, 115] on icon "button" at bounding box center [855, 112] width 11 height 11
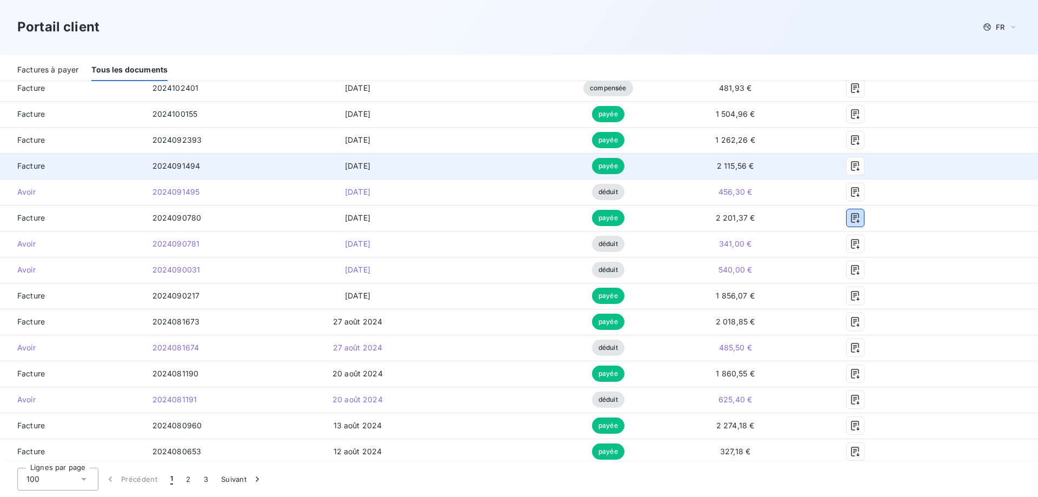
scroll to position [2027, 0]
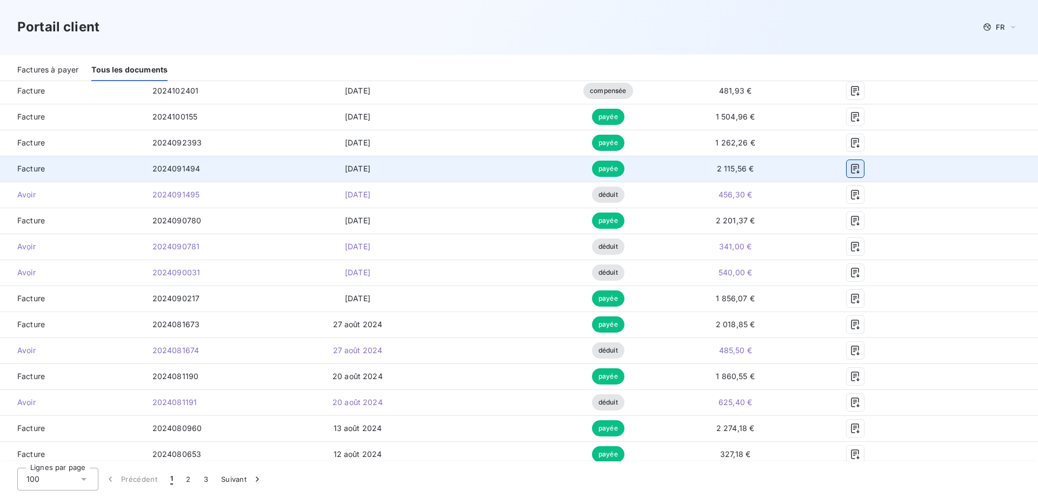
click at [853, 167] on icon "button" at bounding box center [855, 168] width 11 height 11
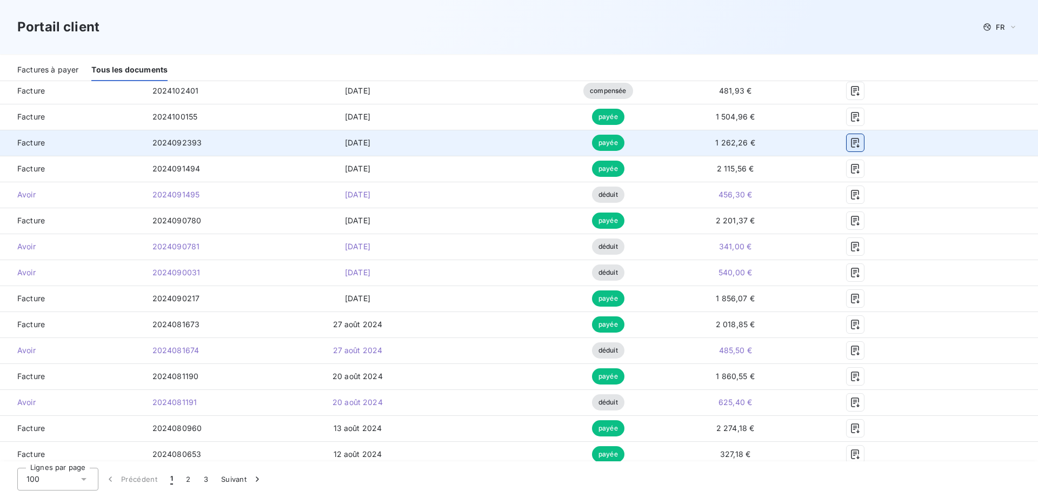
click at [853, 148] on icon "button" at bounding box center [855, 142] width 11 height 11
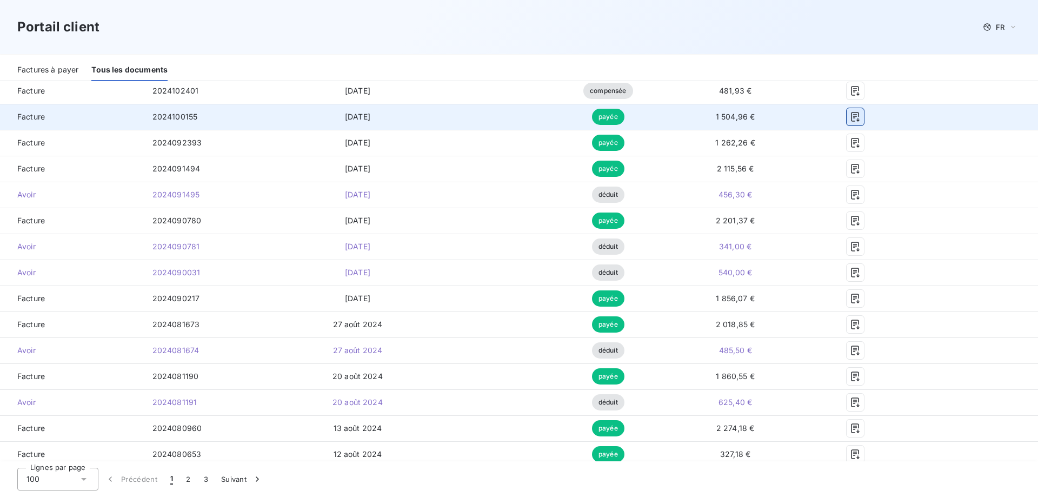
click at [851, 123] on button "button" at bounding box center [855, 116] width 17 height 17
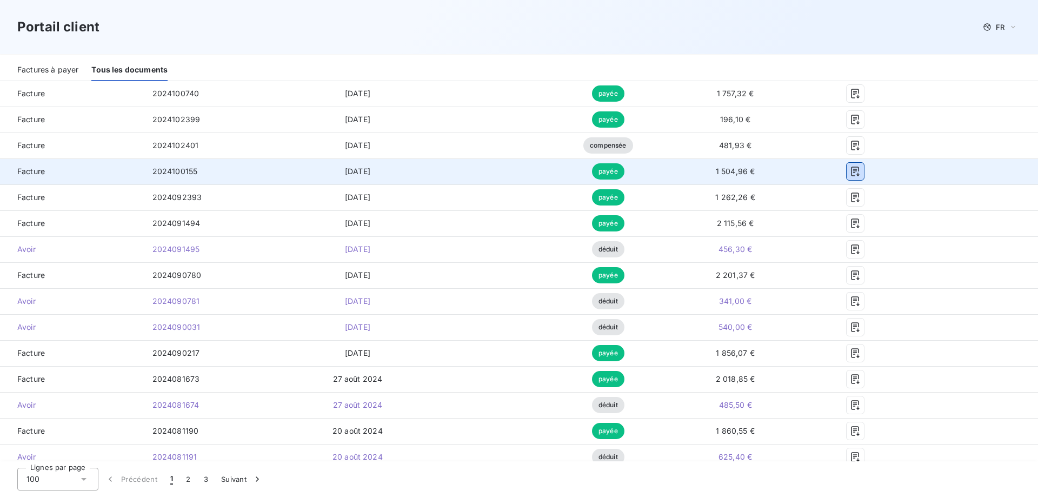
scroll to position [1919, 0]
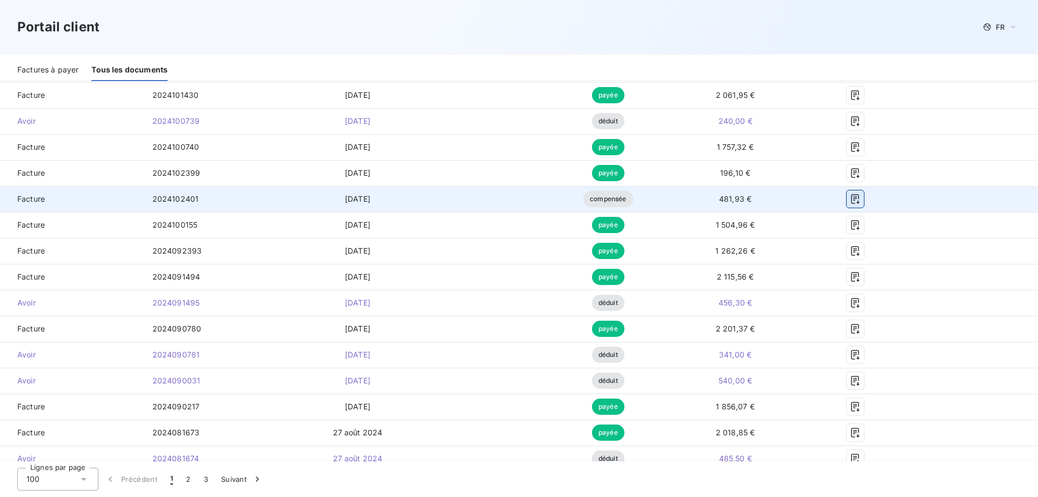
click at [853, 196] on icon "button" at bounding box center [855, 199] width 11 height 11
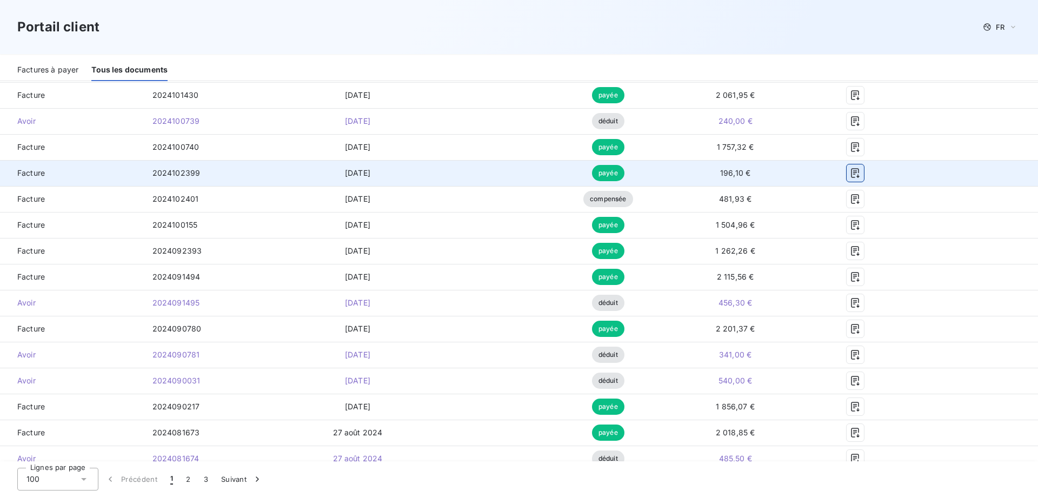
click at [850, 175] on icon "button" at bounding box center [855, 173] width 11 height 11
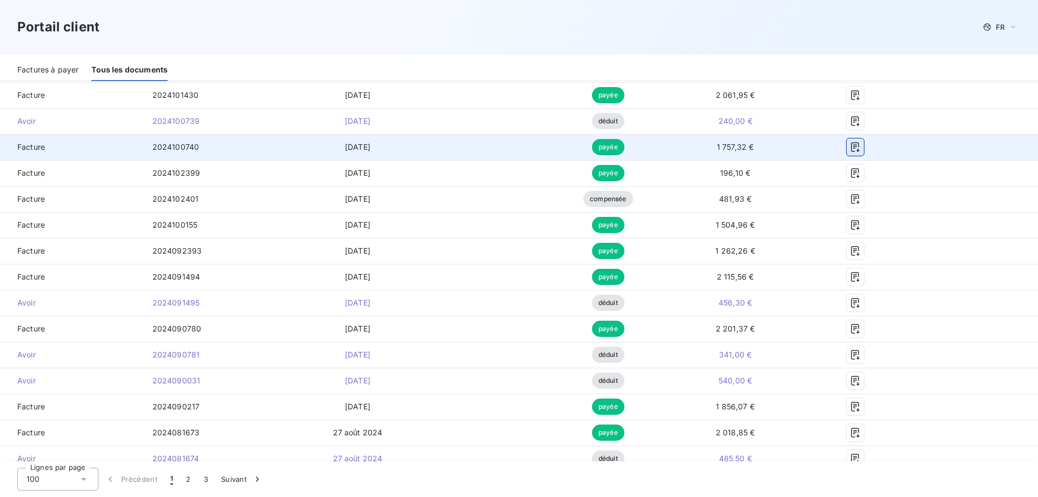
click at [850, 152] on icon "button" at bounding box center [855, 147] width 11 height 11
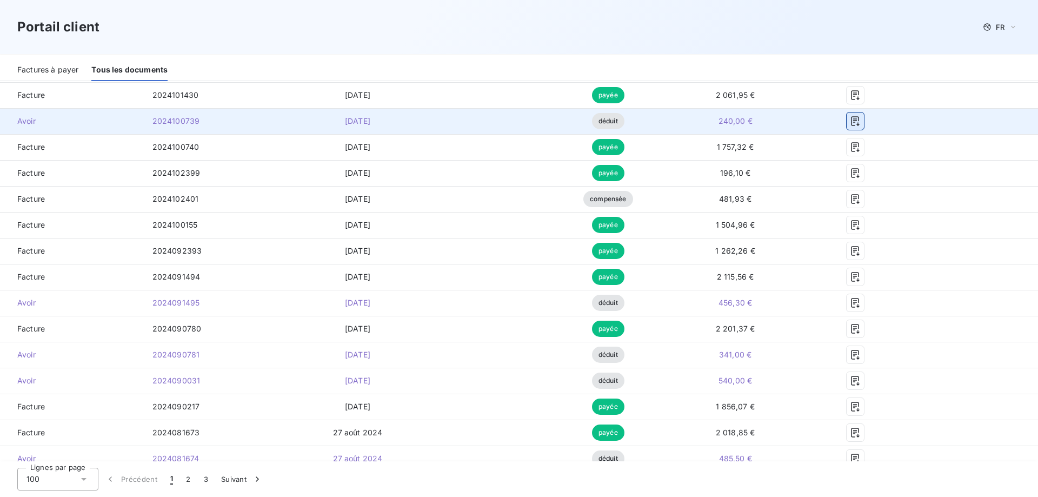
click at [851, 125] on icon "button" at bounding box center [855, 121] width 8 height 10
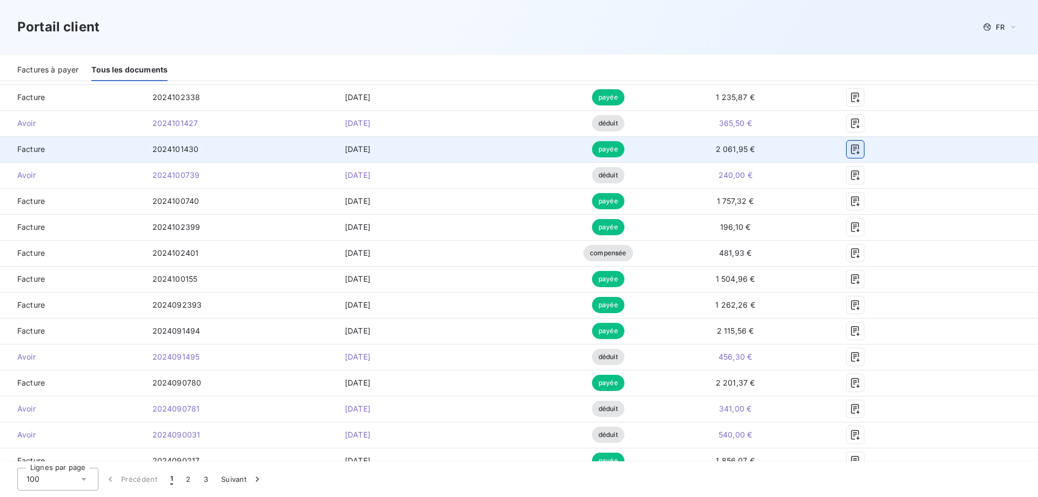
click at [847, 143] on button "button" at bounding box center [855, 149] width 17 height 17
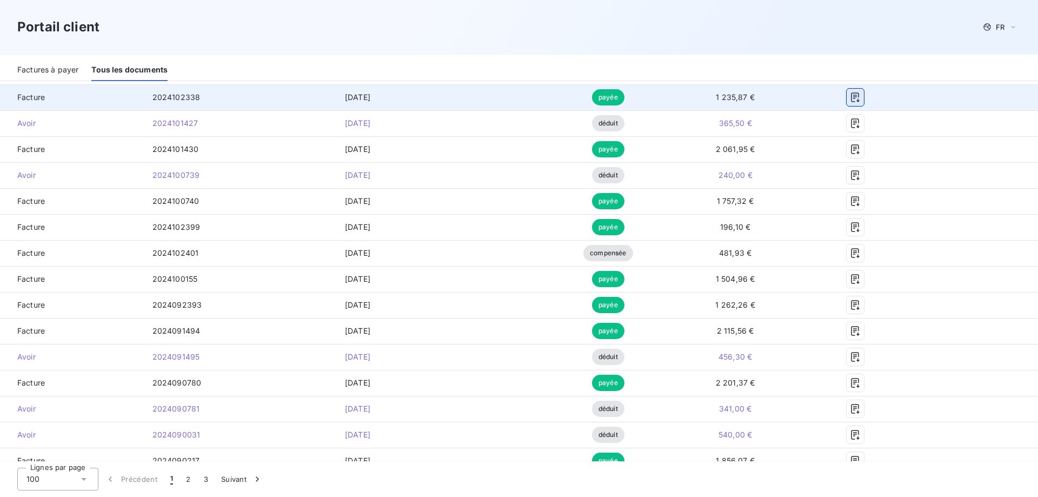
click at [851, 98] on icon "button" at bounding box center [855, 97] width 8 height 10
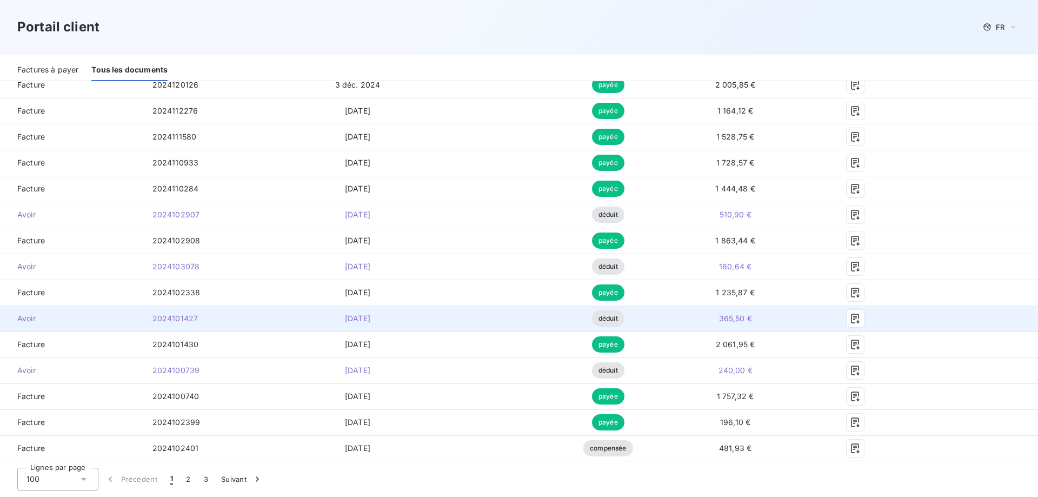
scroll to position [1648, 0]
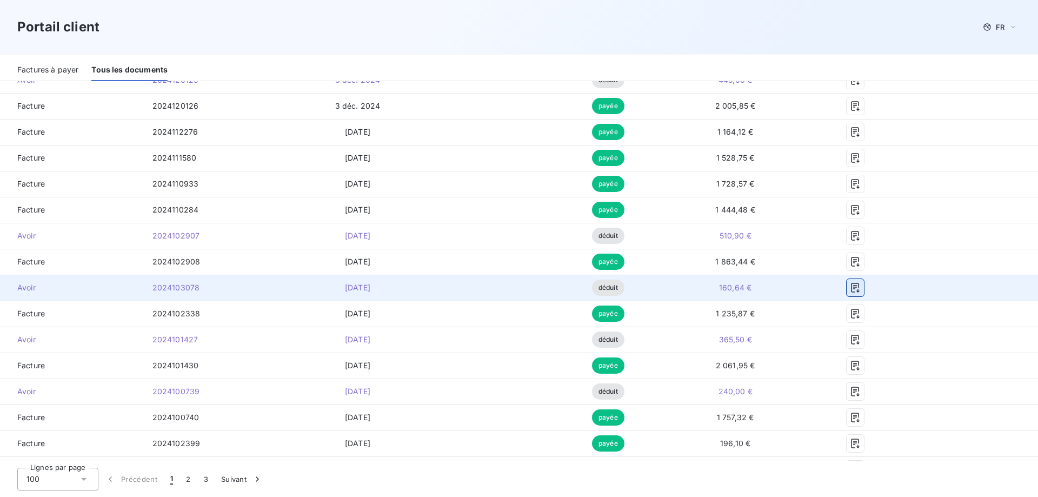
click at [850, 290] on icon "button" at bounding box center [855, 287] width 11 height 11
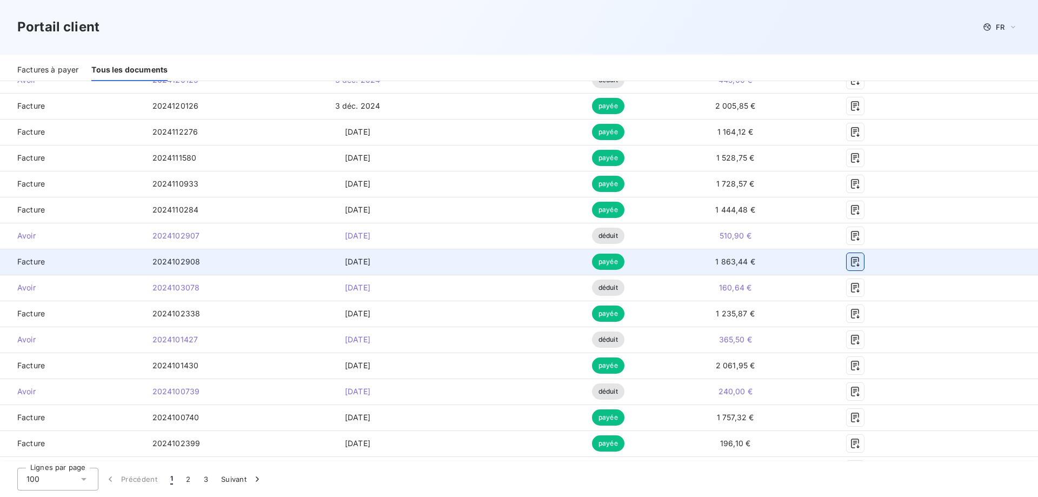
click at [853, 261] on icon "button" at bounding box center [855, 261] width 11 height 11
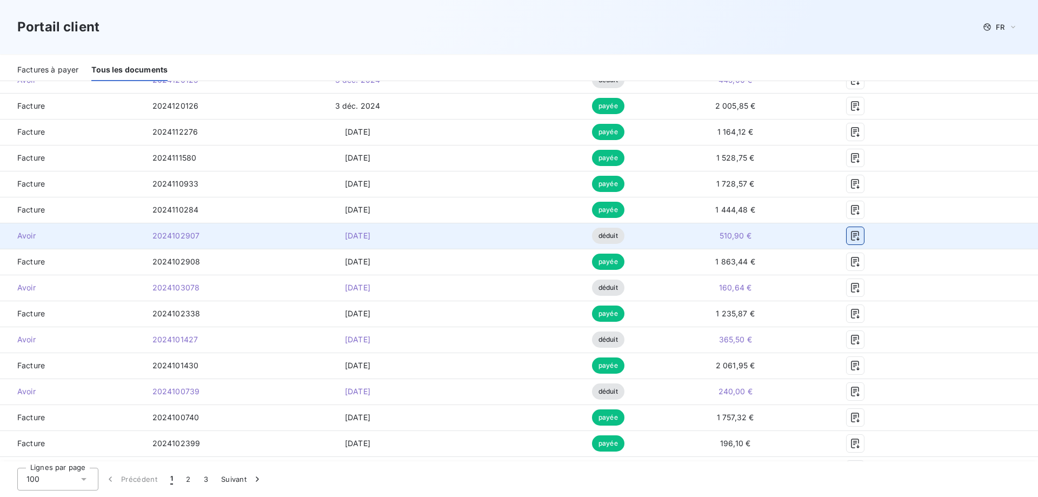
click at [851, 234] on icon "button" at bounding box center [855, 236] width 8 height 10
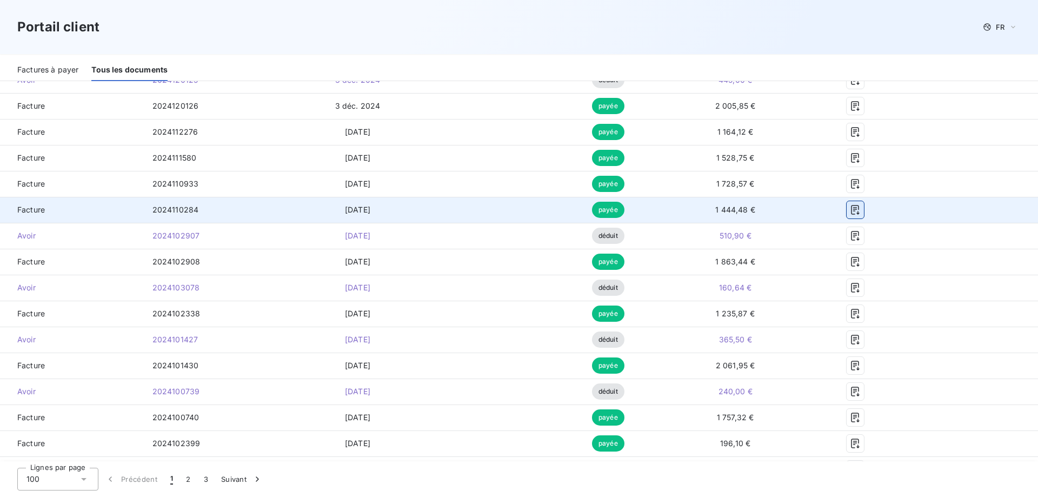
click at [852, 210] on icon "button" at bounding box center [855, 209] width 11 height 11
click at [850, 211] on icon "button" at bounding box center [855, 209] width 11 height 11
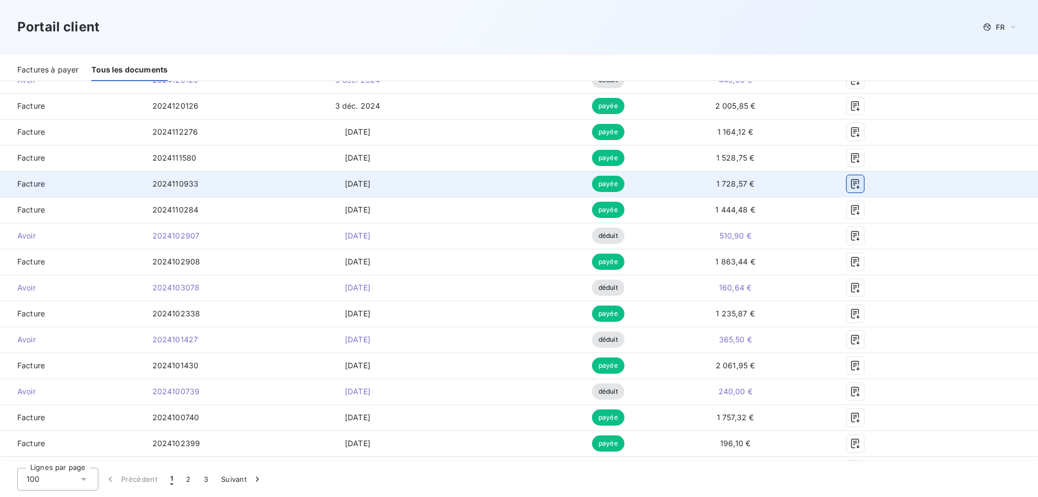
click at [850, 187] on icon "button" at bounding box center [855, 183] width 11 height 11
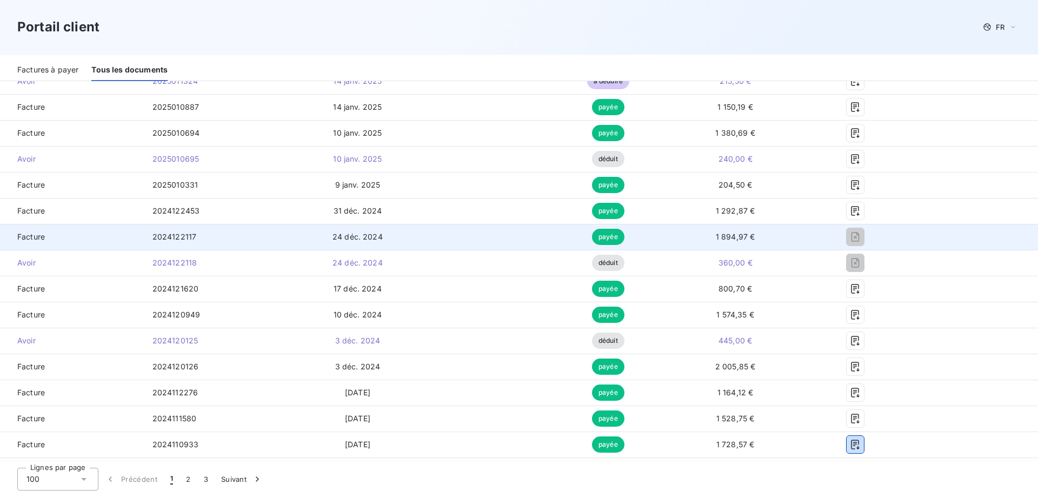
scroll to position [1378, 0]
